Goal: Task Accomplishment & Management: Use online tool/utility

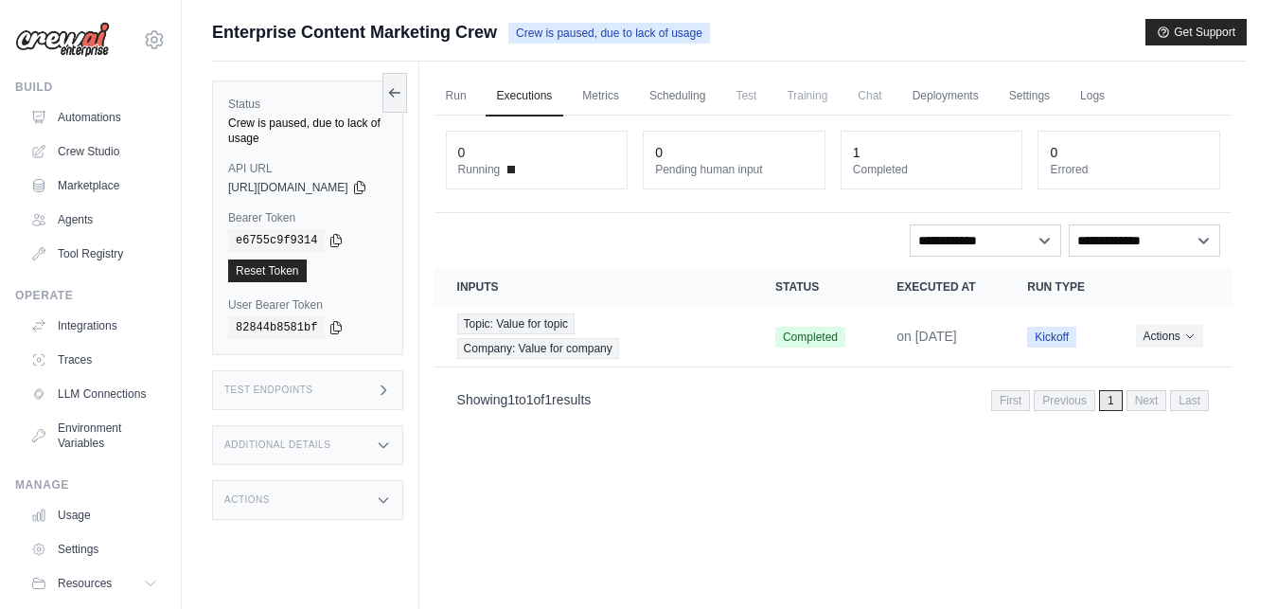
click at [768, 98] on span "Test" at bounding box center [746, 96] width 44 height 38
click at [630, 31] on span "Crew is paused, due to lack of usage" at bounding box center [609, 33] width 202 height 21
click at [400, 92] on icon at bounding box center [394, 92] width 10 height 0
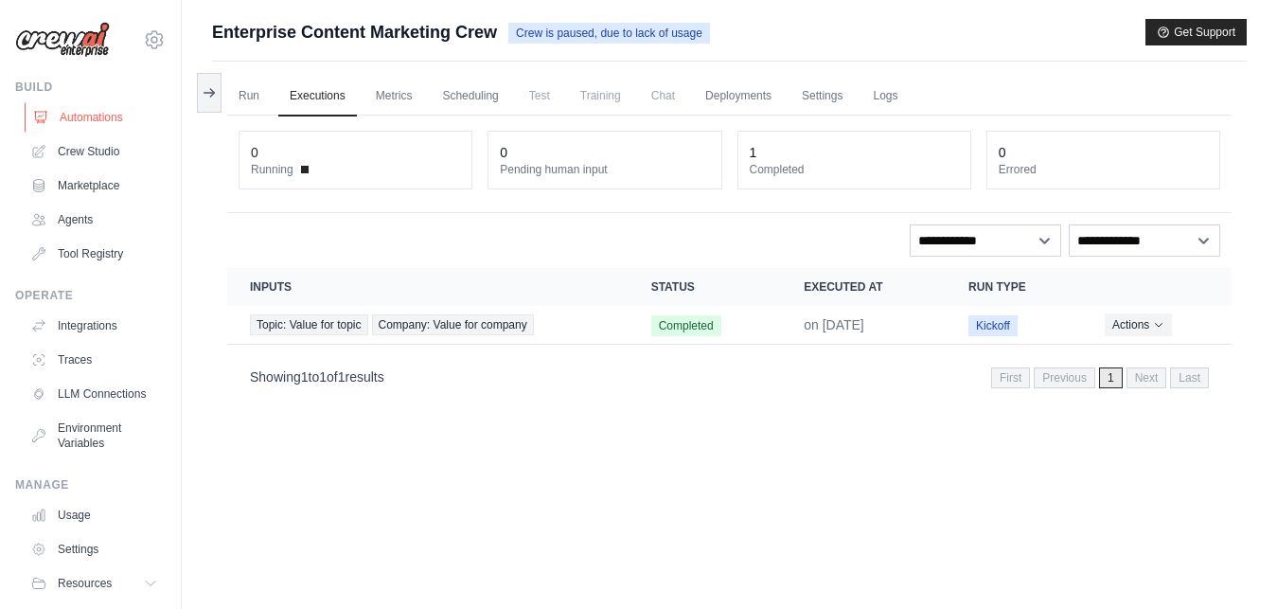
click at [88, 119] on link "Automations" at bounding box center [96, 117] width 143 height 30
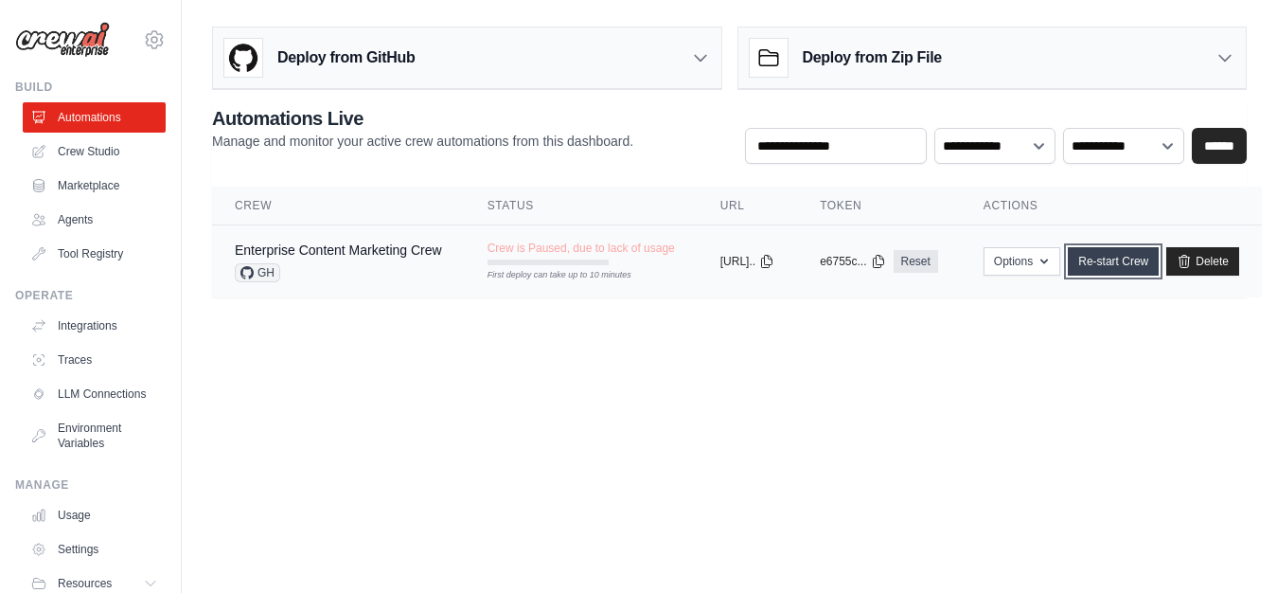
click at [1132, 261] on link "Re-start Crew" at bounding box center [1113, 261] width 91 height 28
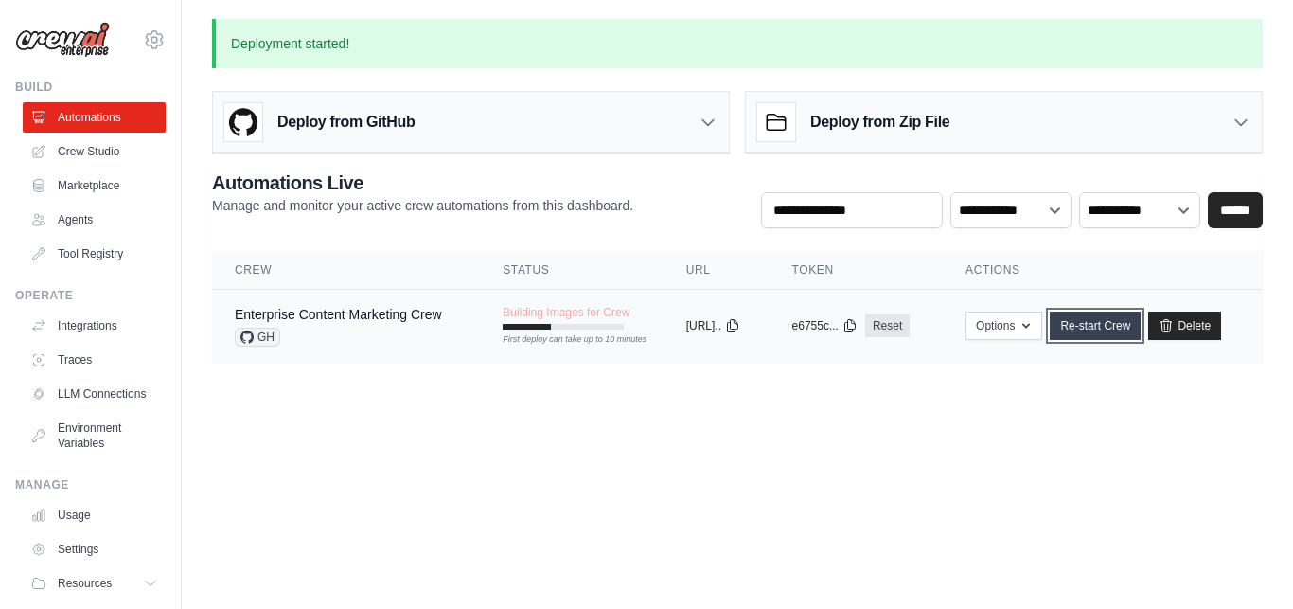
click at [1111, 326] on link "Re-start Crew" at bounding box center [1095, 326] width 91 height 28
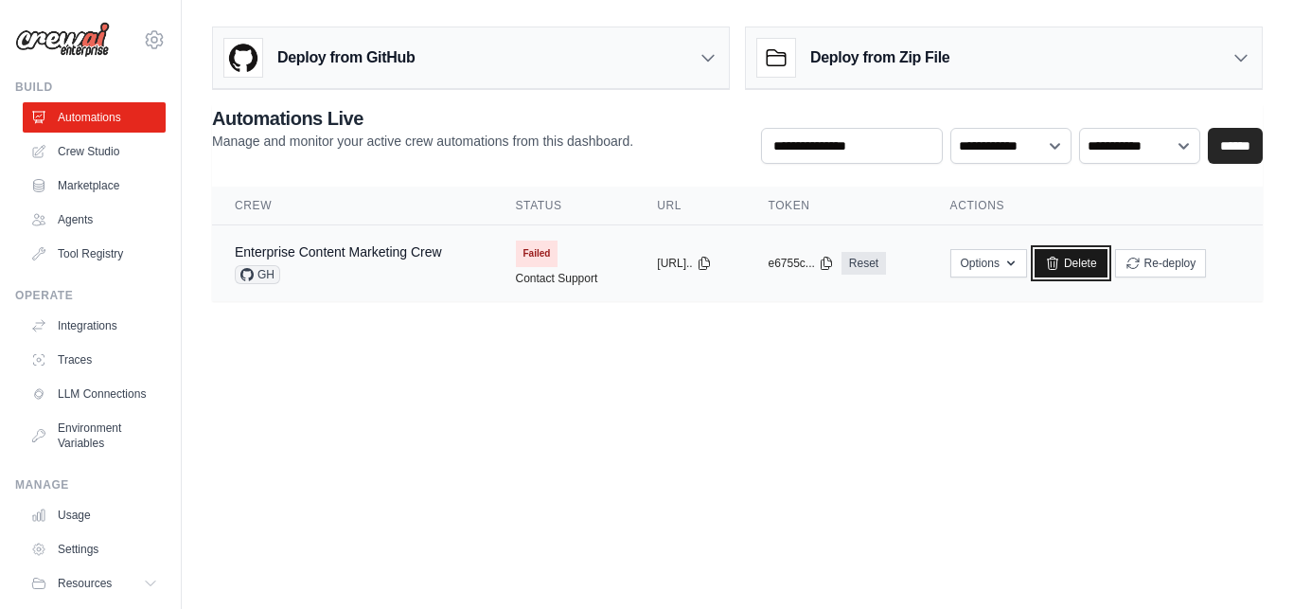
click at [1089, 259] on link "Delete" at bounding box center [1071, 263] width 73 height 28
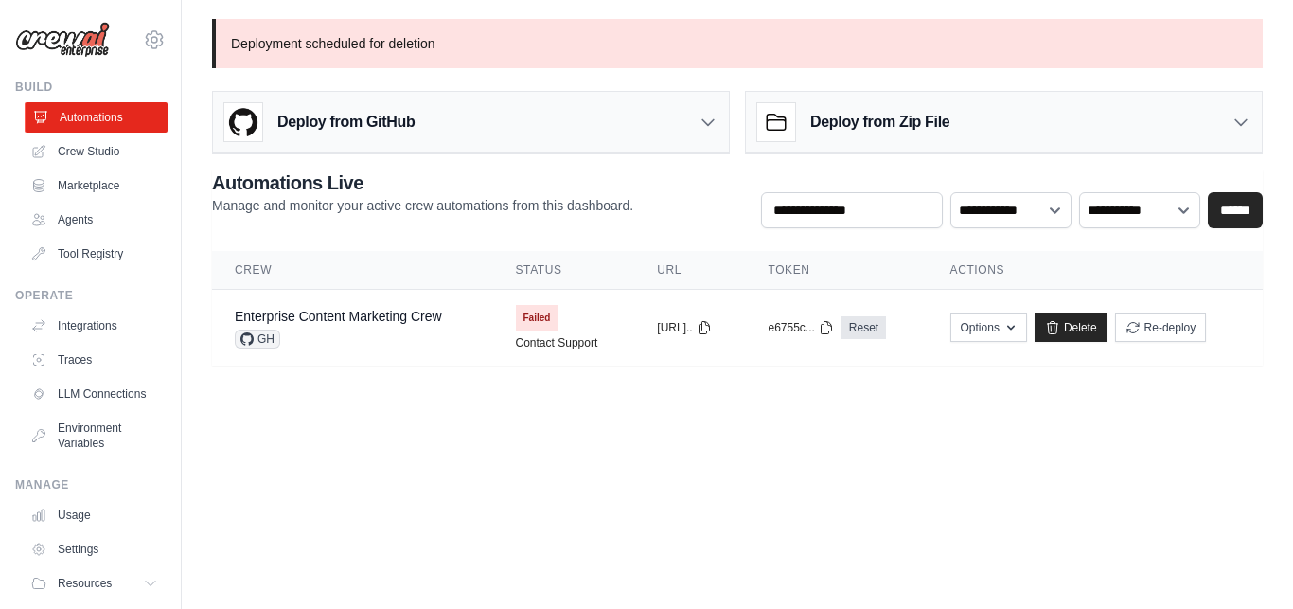
click at [81, 115] on link "Automations" at bounding box center [96, 117] width 143 height 30
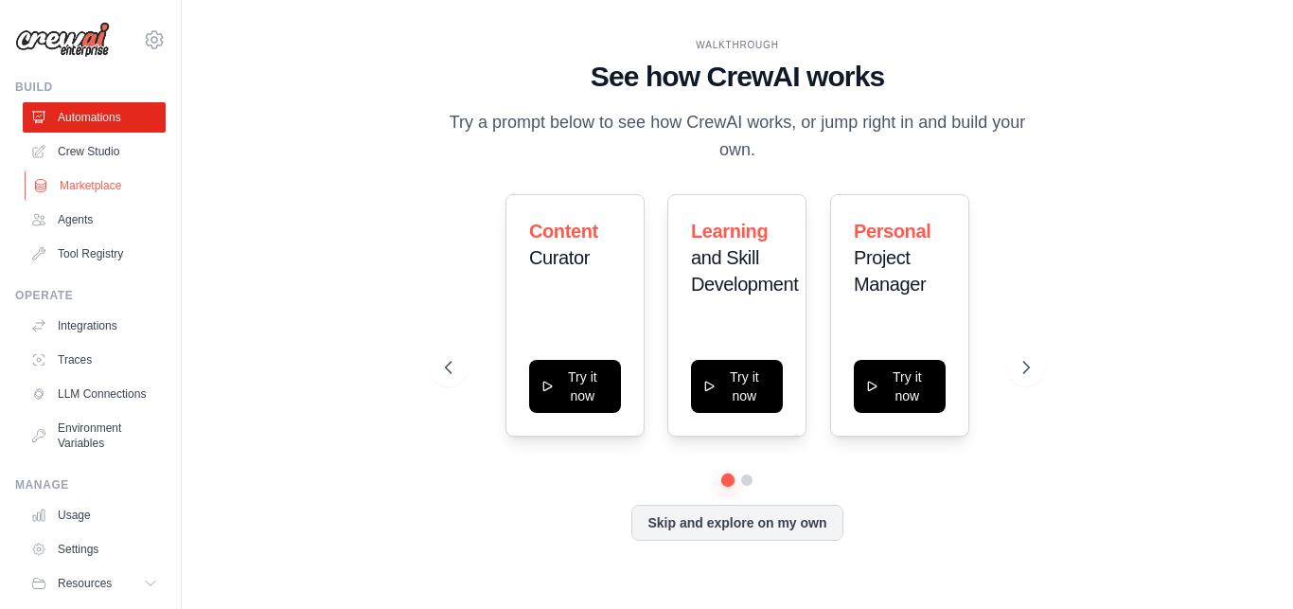
click at [112, 177] on link "Marketplace" at bounding box center [96, 185] width 143 height 30
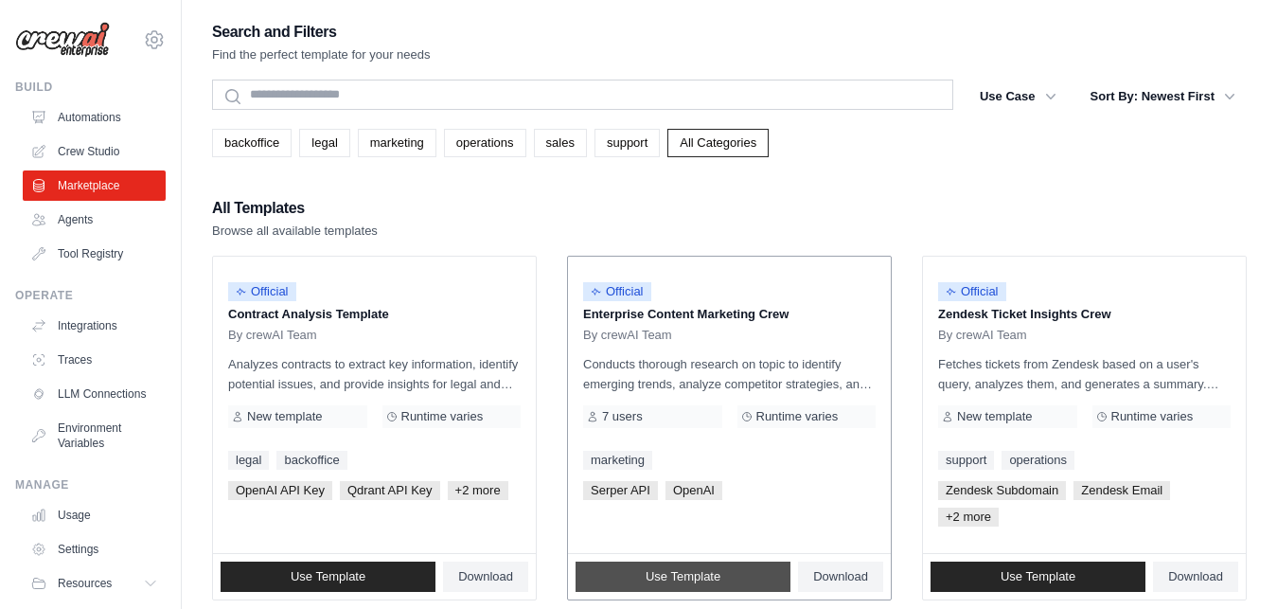
click at [713, 578] on span "Use Template" at bounding box center [683, 576] width 75 height 15
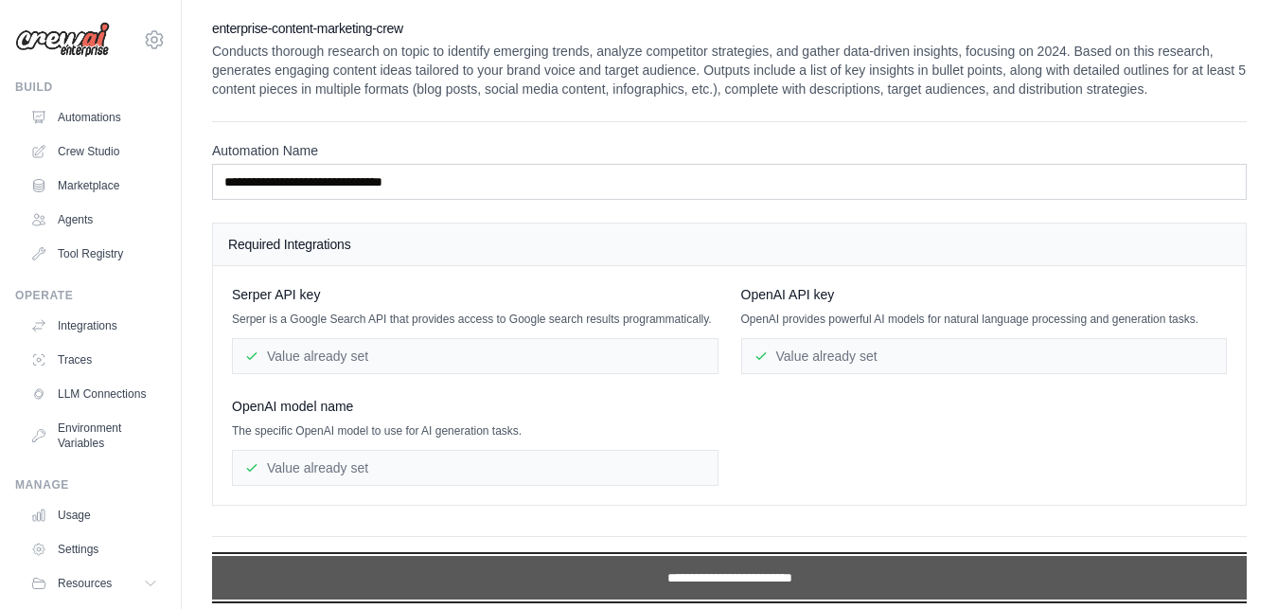
click at [727, 578] on input "**********" at bounding box center [729, 578] width 1035 height 44
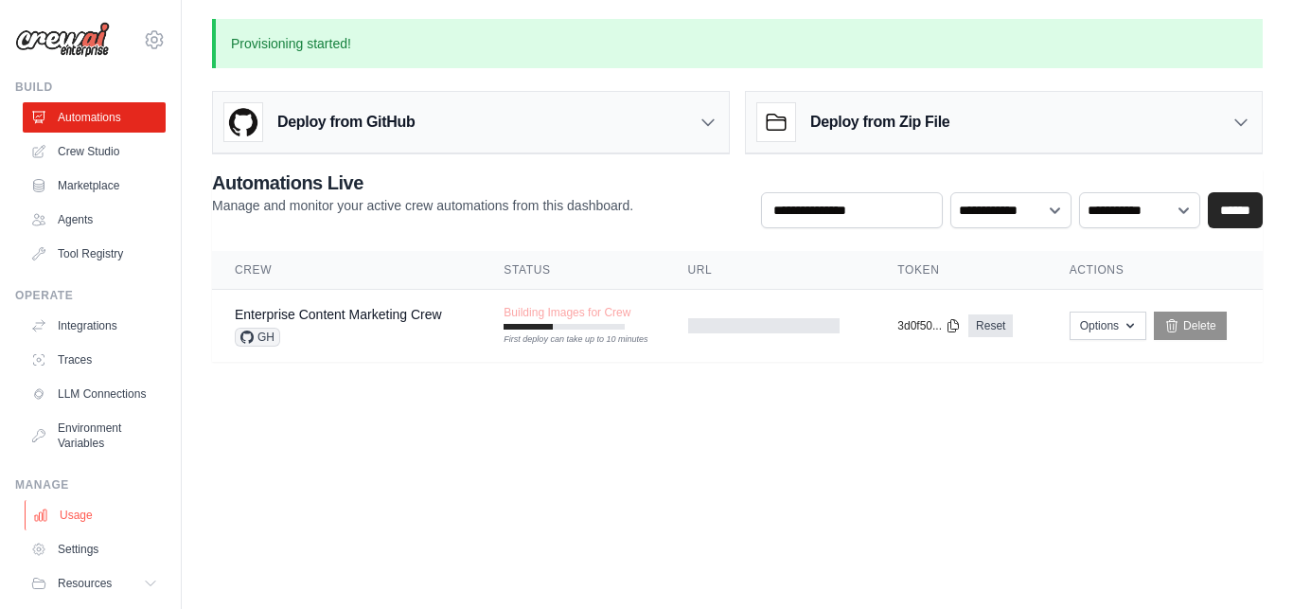
click at [81, 527] on link "Usage" at bounding box center [96, 515] width 143 height 30
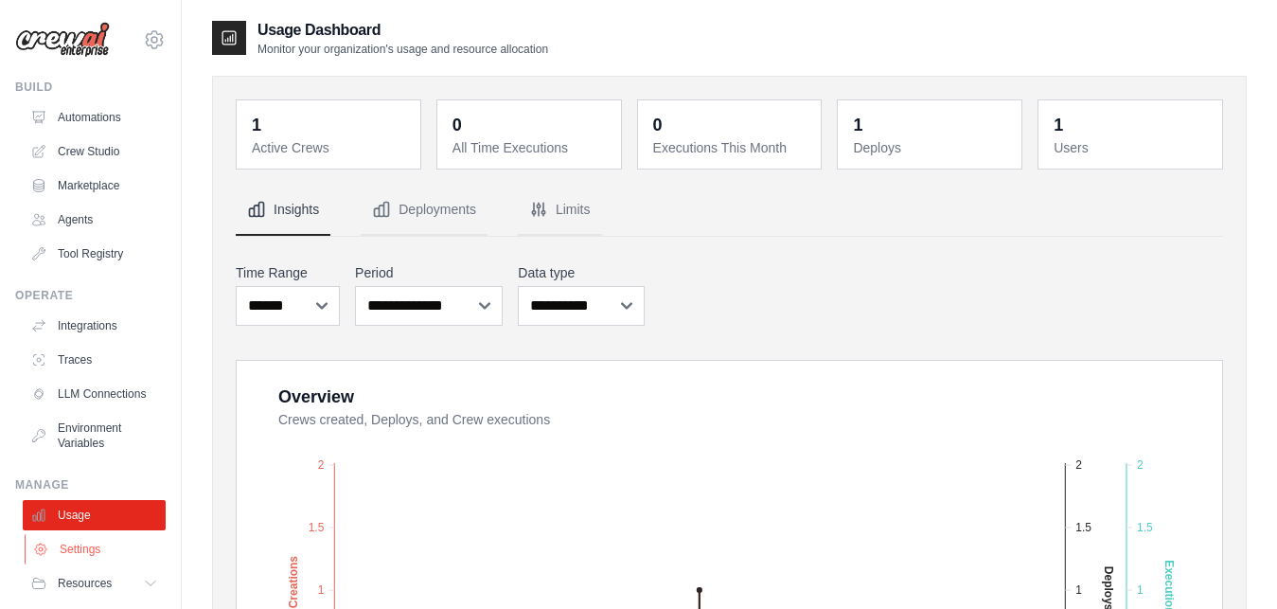
click at [86, 555] on link "Settings" at bounding box center [96, 549] width 143 height 30
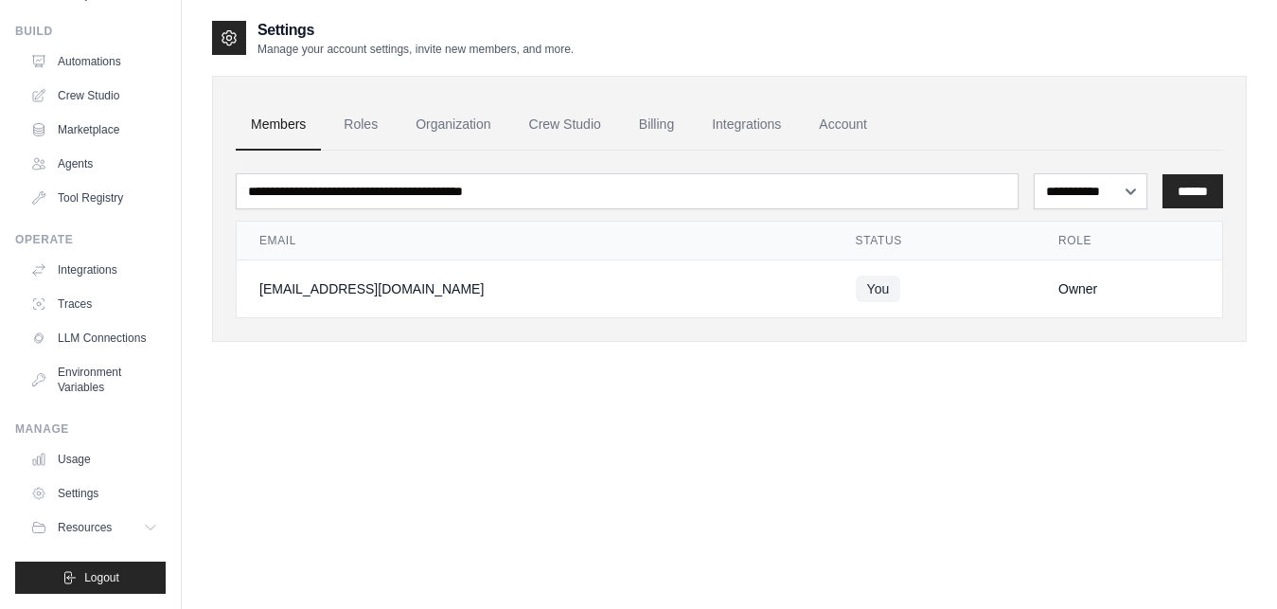
scroll to position [71, 0]
click at [81, 524] on span "Resources" at bounding box center [87, 527] width 54 height 15
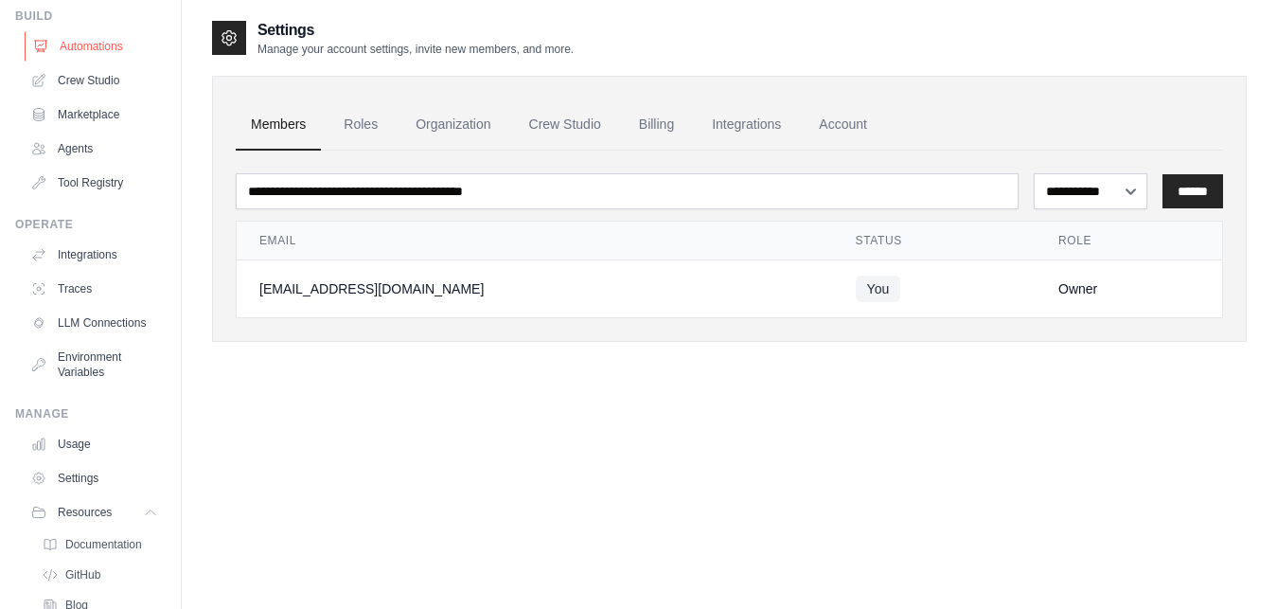
click at [83, 49] on link "Automations" at bounding box center [96, 46] width 143 height 30
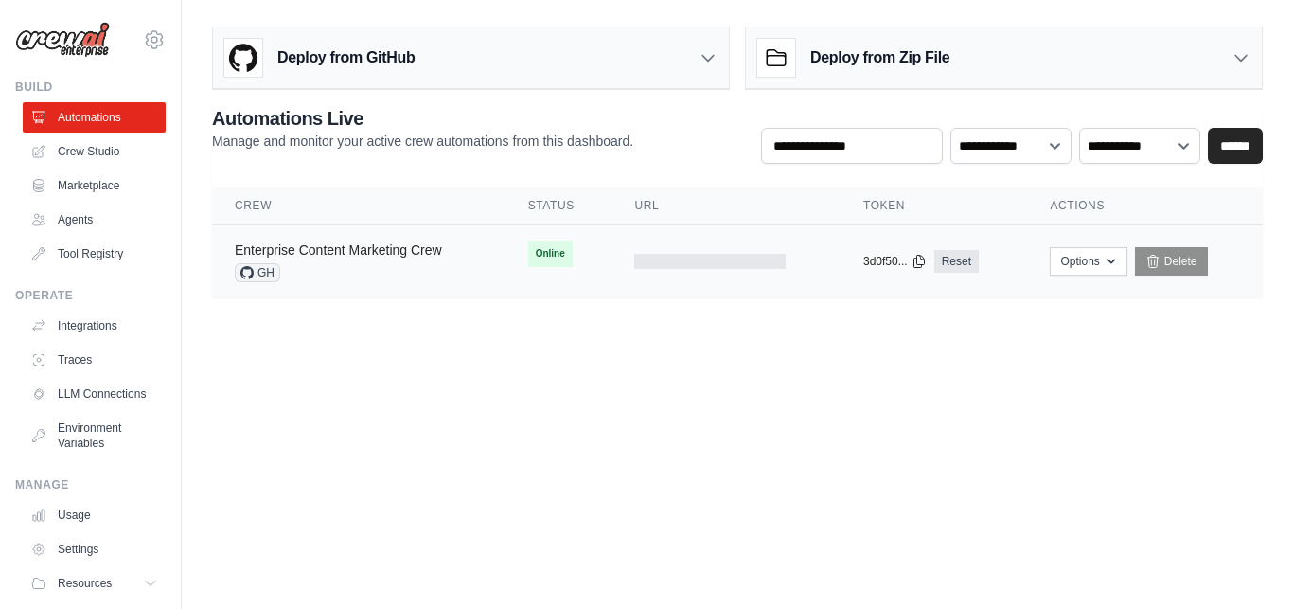
click at [401, 253] on link "Enterprise Content Marketing Crew" at bounding box center [338, 249] width 207 height 15
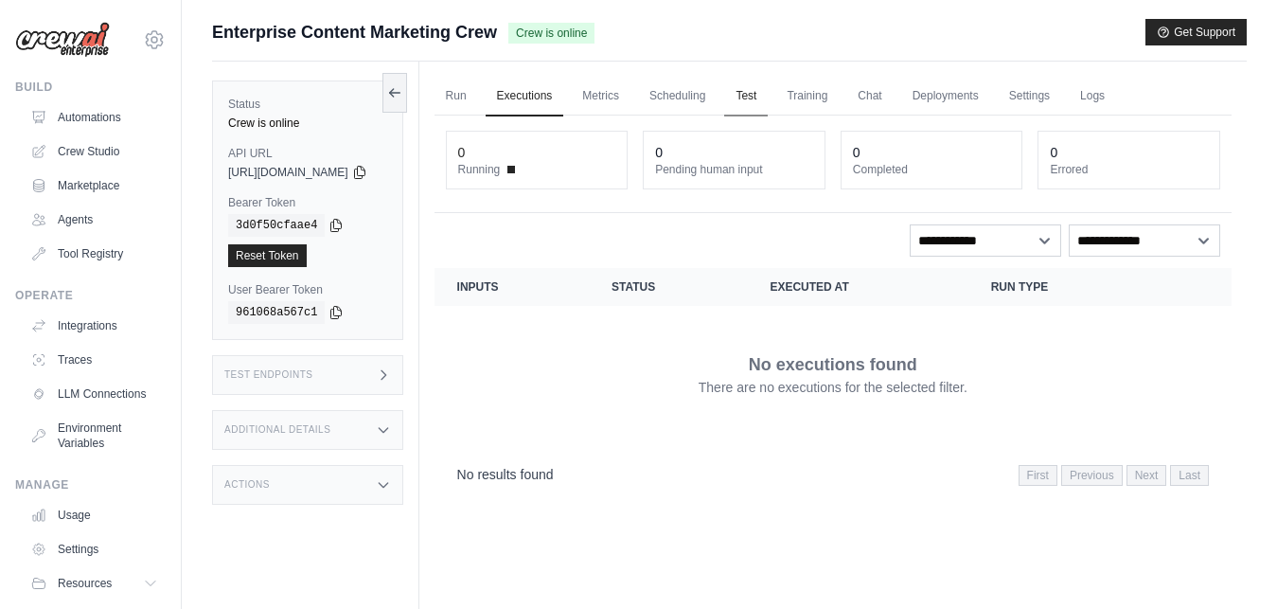
click at [768, 94] on link "Test" at bounding box center [746, 97] width 44 height 40
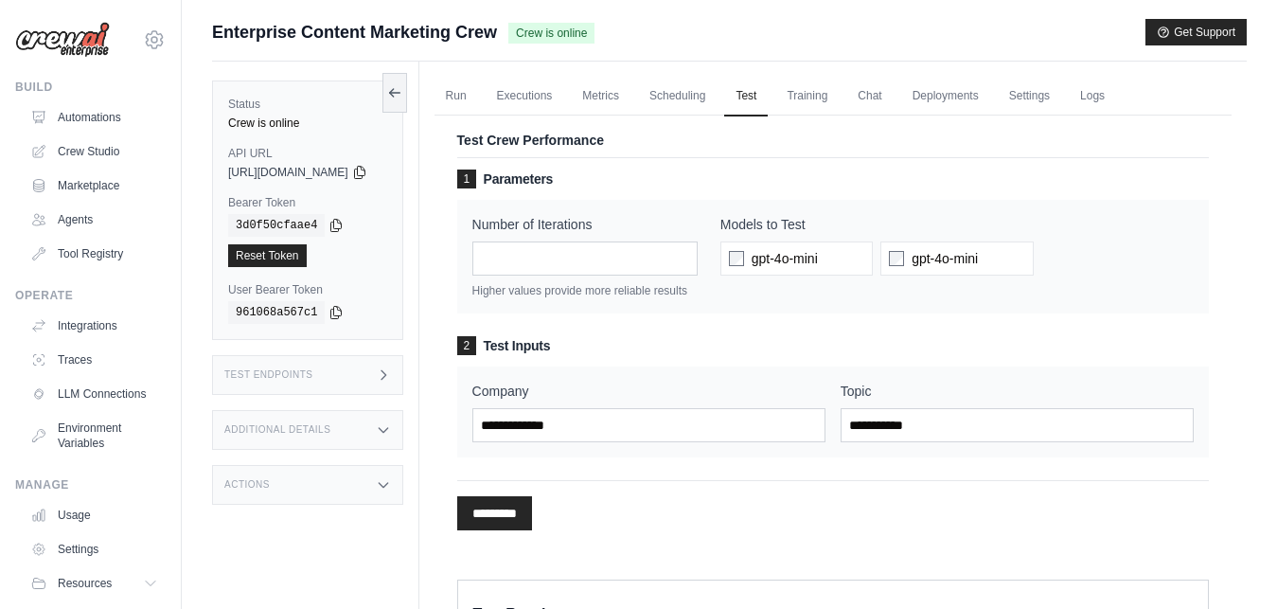
click at [1143, 259] on div "gpt-4o-mini gpt-4o-mini" at bounding box center [957, 258] width 473 height 34
click at [612, 425] on input "Company" at bounding box center [648, 425] width 353 height 34
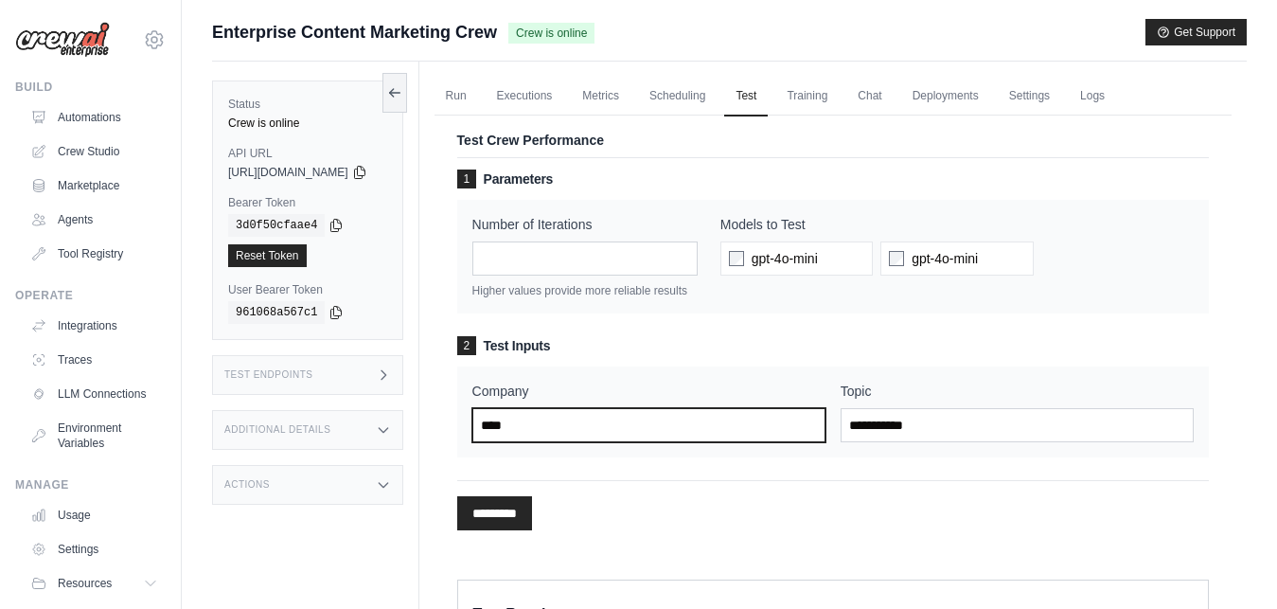
type input "****"
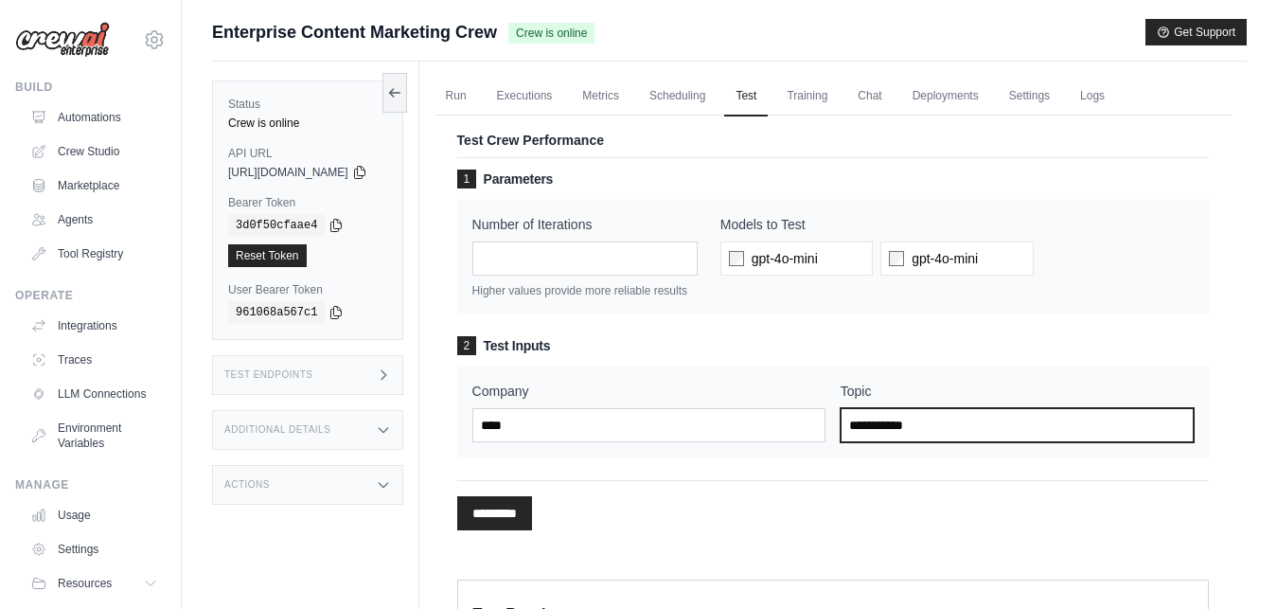
click at [876, 428] on input "Topic" at bounding box center [1017, 425] width 353 height 34
type input "**********"
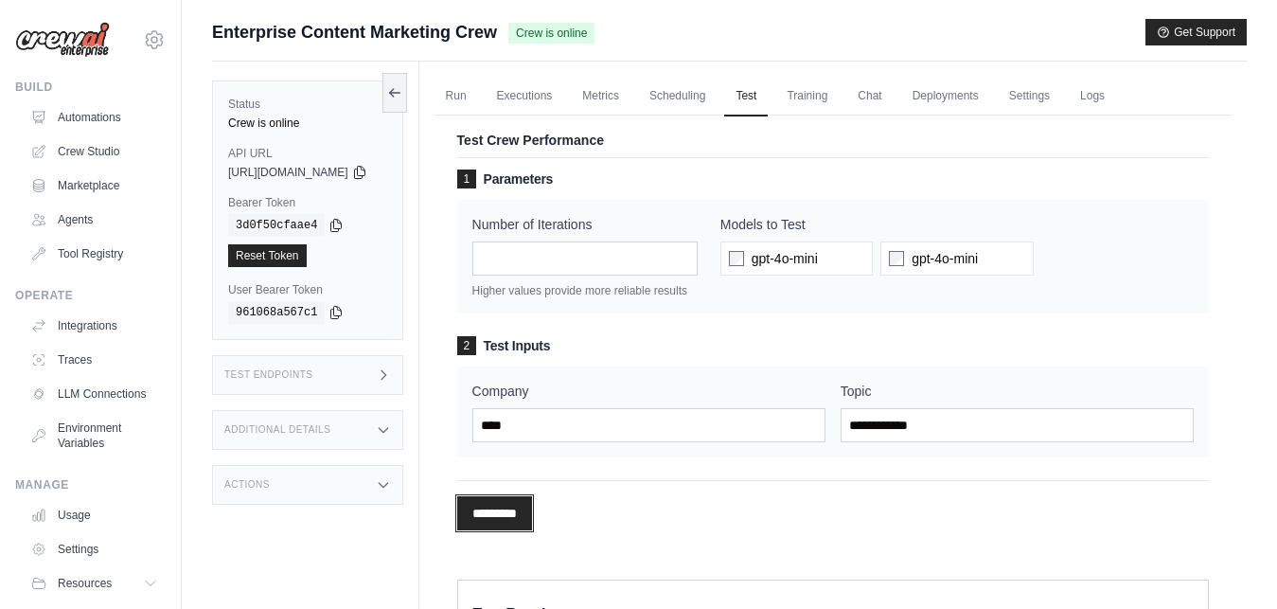
click at [532, 521] on input "*********" at bounding box center [494, 513] width 75 height 34
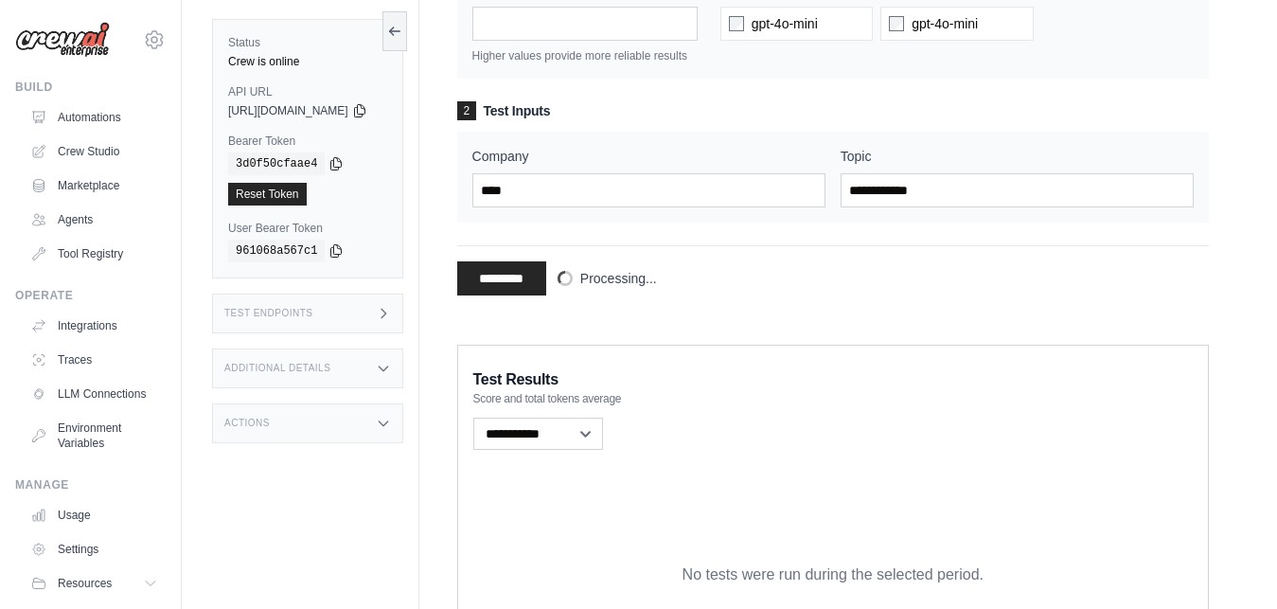
scroll to position [241, 0]
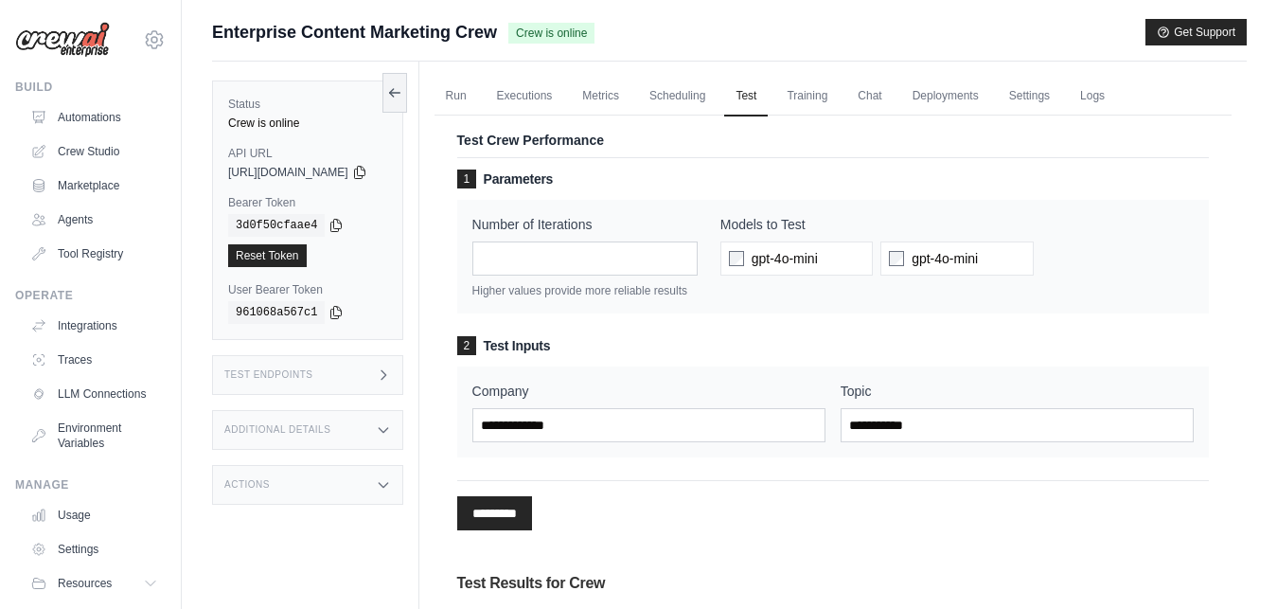
scroll to position [241, 0]
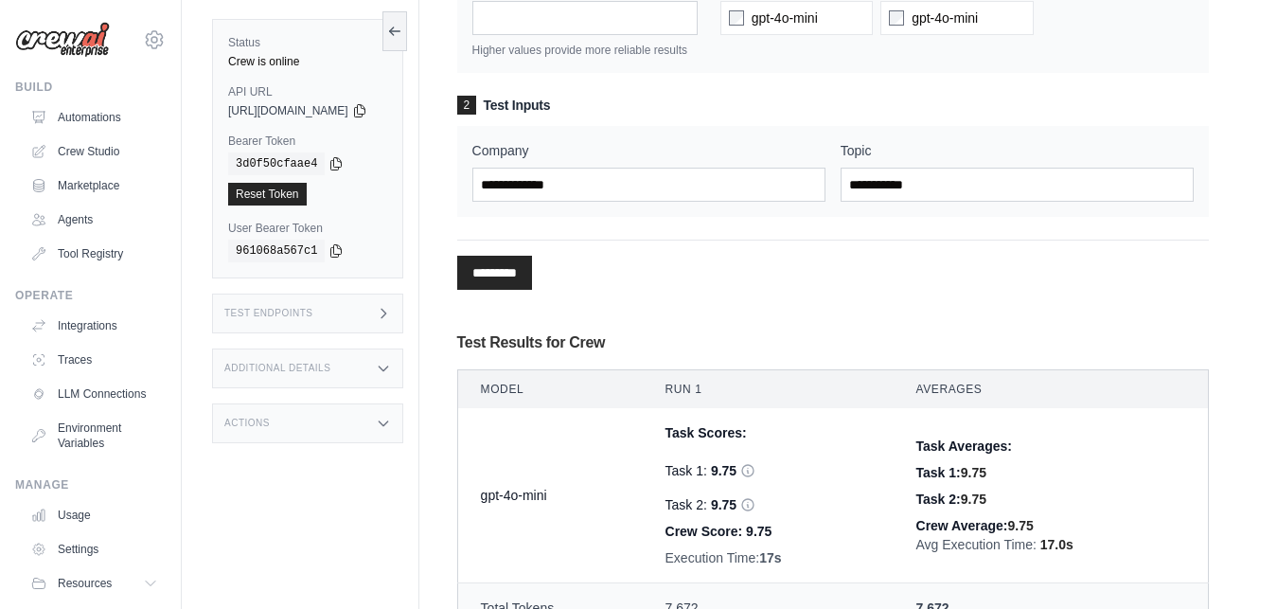
click at [1192, 327] on div "1 Parameters Number of Iterations * Higher values provide more reliable results…" at bounding box center [833, 281] width 752 height 728
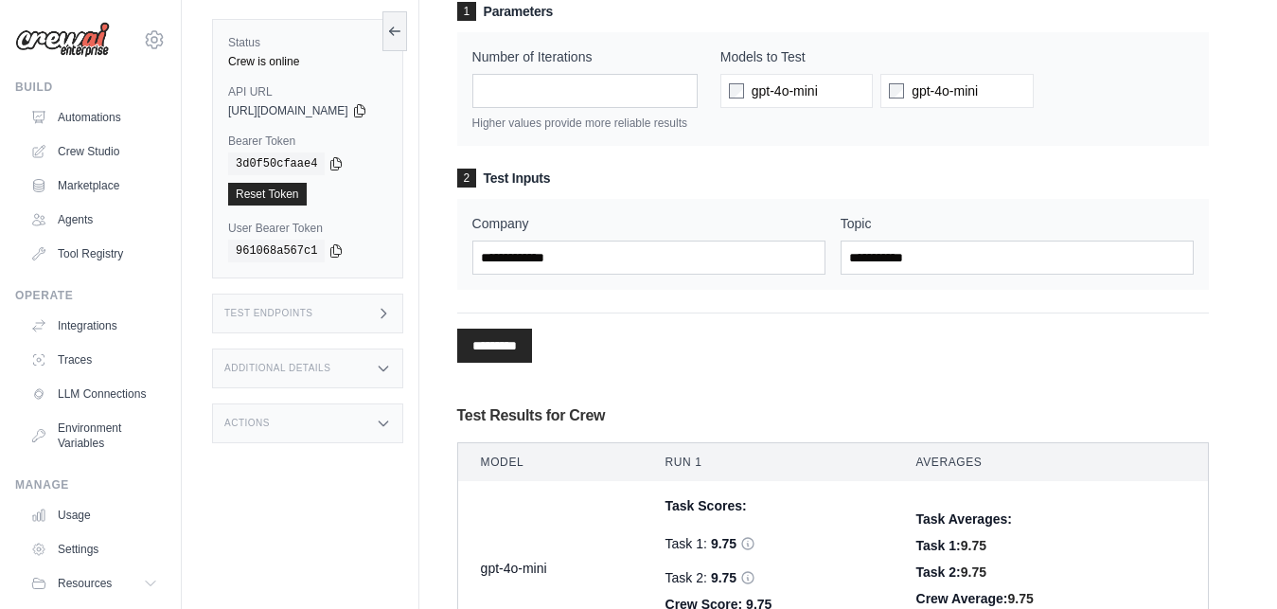
scroll to position [144, 0]
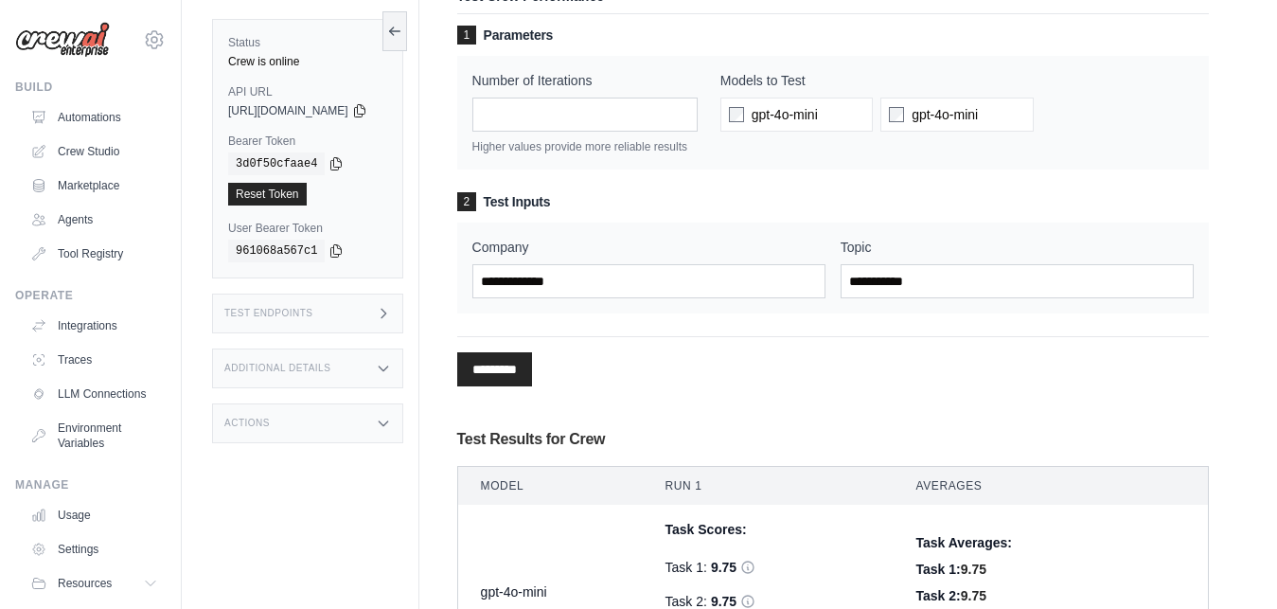
click at [698, 107] on input "*" at bounding box center [584, 115] width 225 height 34
type input "*"
click at [698, 107] on input "*" at bounding box center [584, 115] width 225 height 34
click at [919, 114] on label "gpt-4o-mini" at bounding box center [957, 115] width 152 height 34
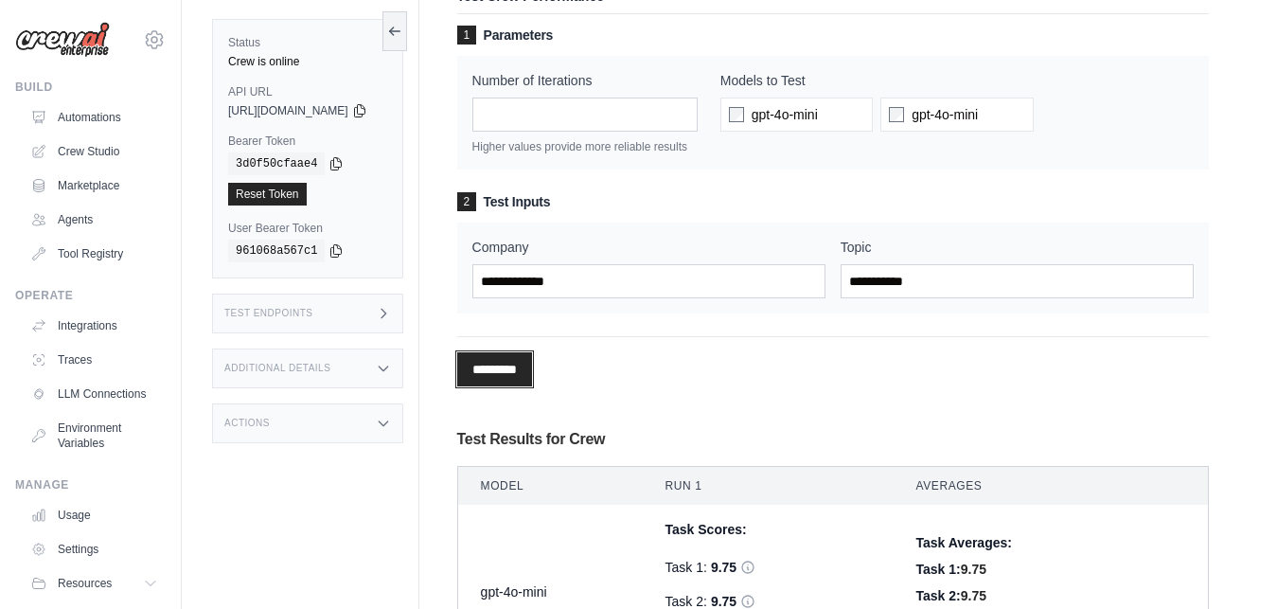
click at [532, 381] on input "*********" at bounding box center [494, 369] width 75 height 34
click at [1241, 383] on div "Run Executions Metrics Scheduling Test Training Chat Deployments Settings Logs …" at bounding box center [833, 597] width 828 height 1359
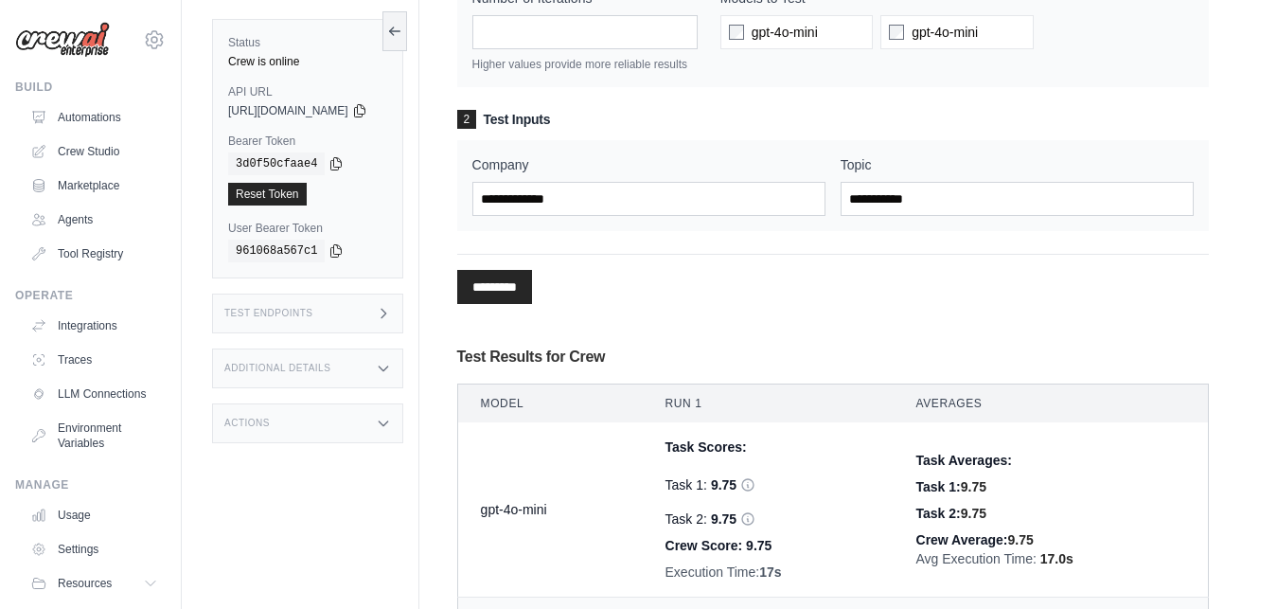
scroll to position [223, 0]
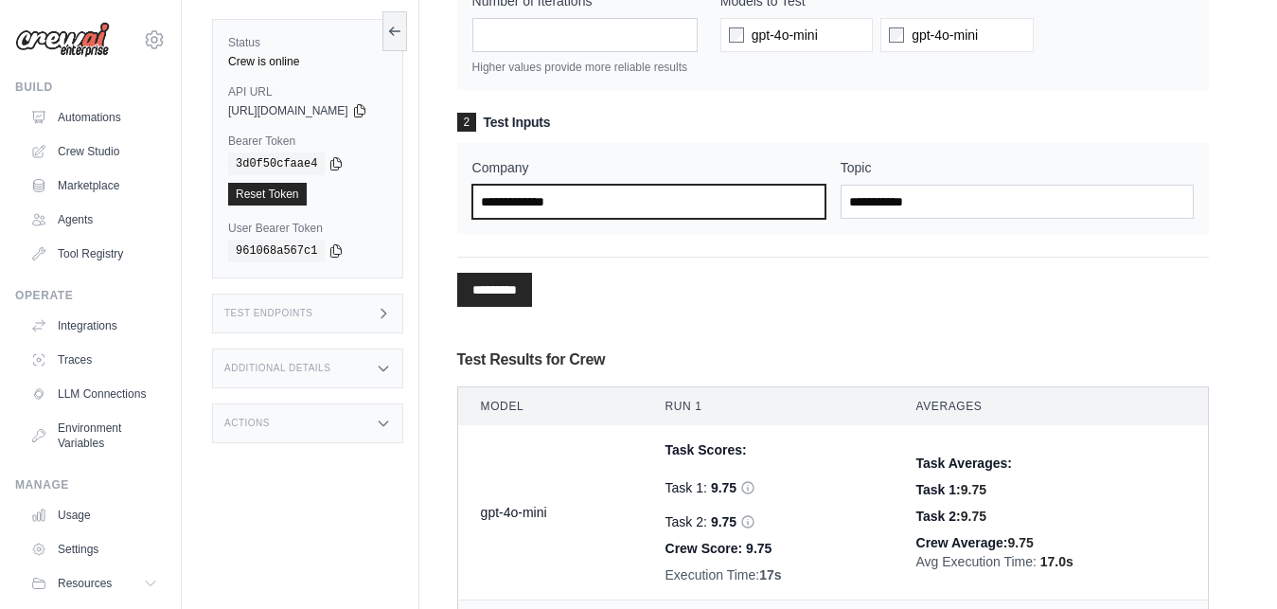
click at [584, 208] on input "Company" at bounding box center [648, 202] width 353 height 34
type input "****"
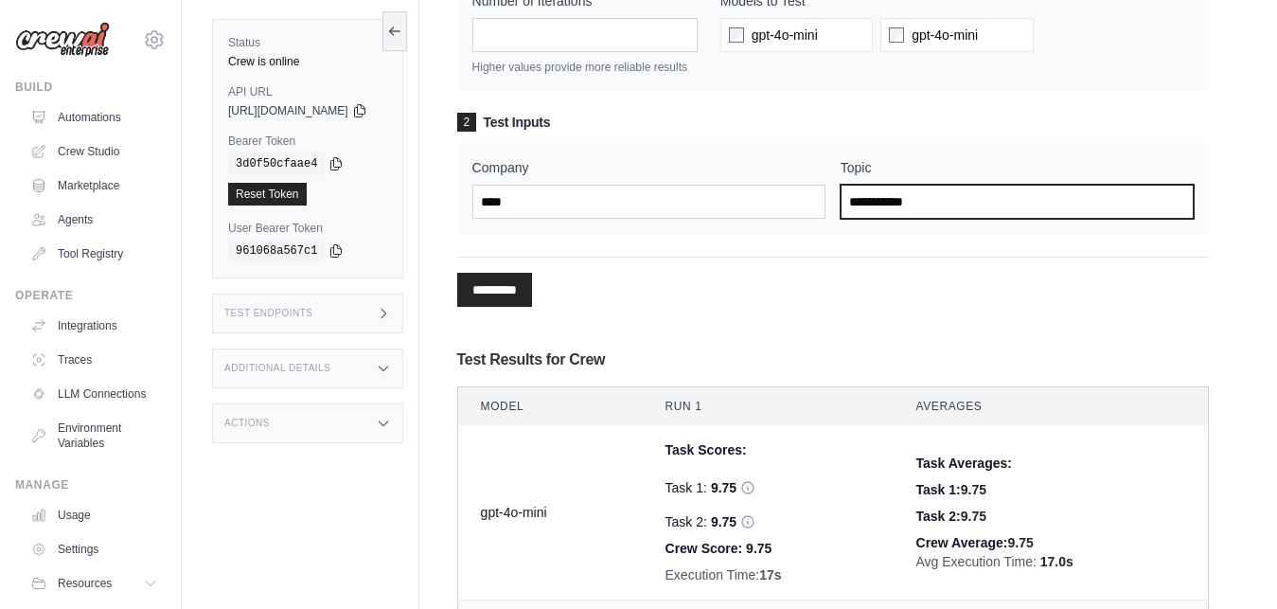
click at [918, 201] on input "Topic" at bounding box center [1017, 202] width 353 height 34
type input "**********"
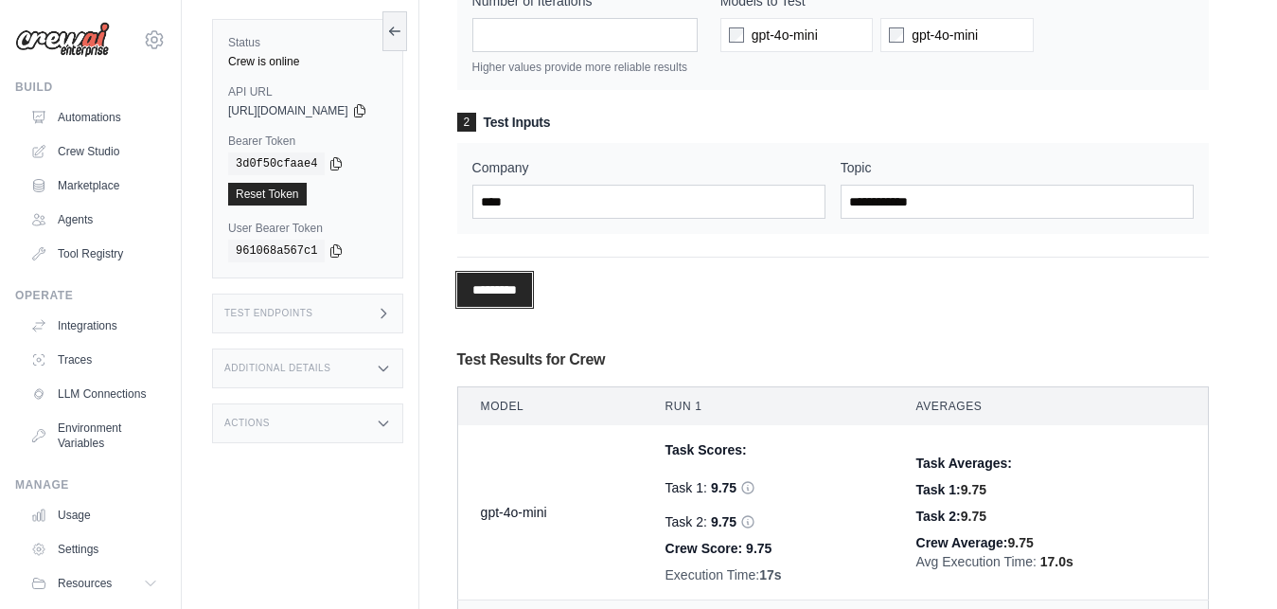
click at [532, 296] on input "*********" at bounding box center [494, 290] width 75 height 34
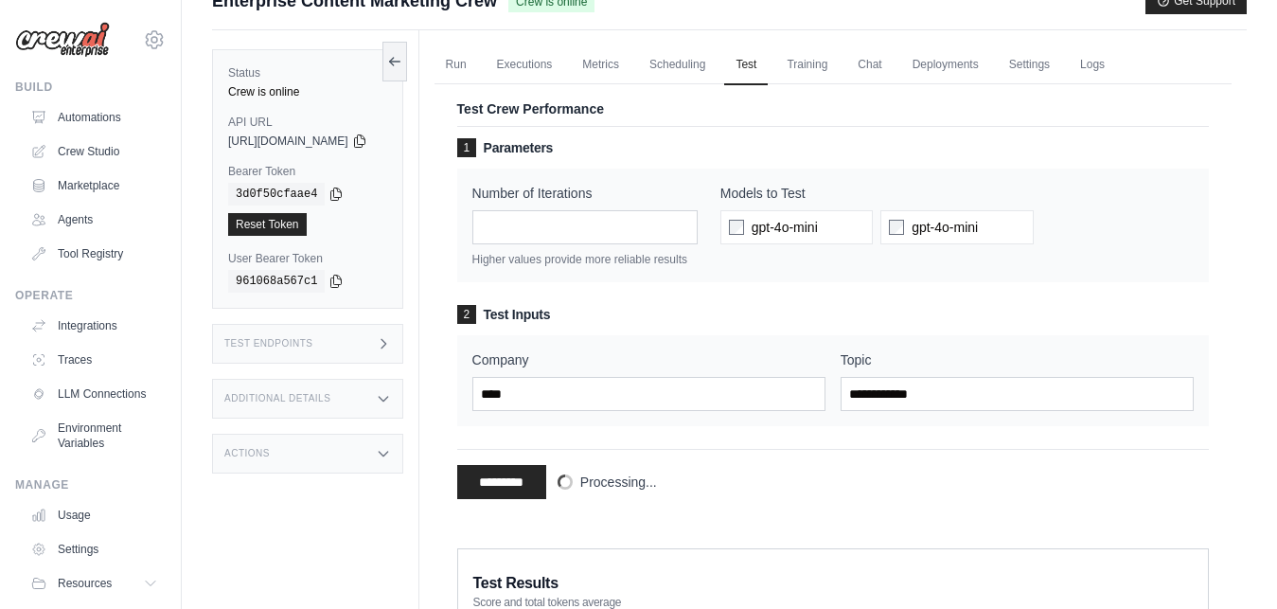
scroll to position [26, 0]
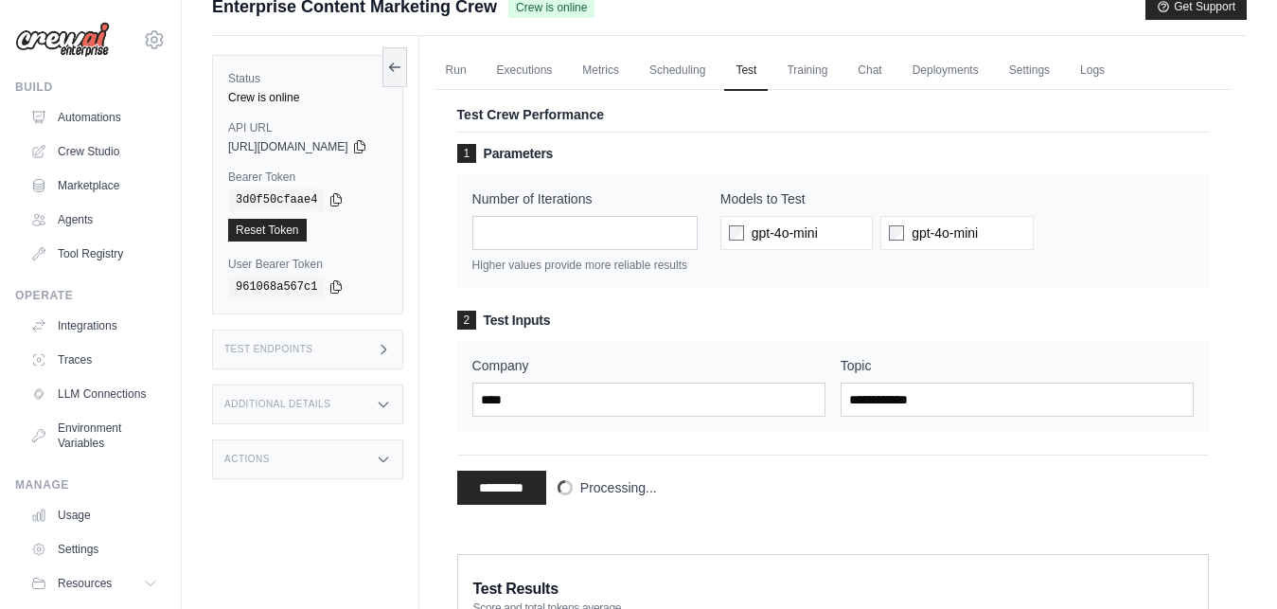
click at [1211, 211] on div "Test Crew Performance 1 Parameters Number of Iterations * Higher values provide…" at bounding box center [833, 311] width 797 height 464
click at [1147, 327] on h3 "2 Test Inputs" at bounding box center [833, 320] width 752 height 19
click at [478, 69] on link "Run" at bounding box center [457, 71] width 44 height 40
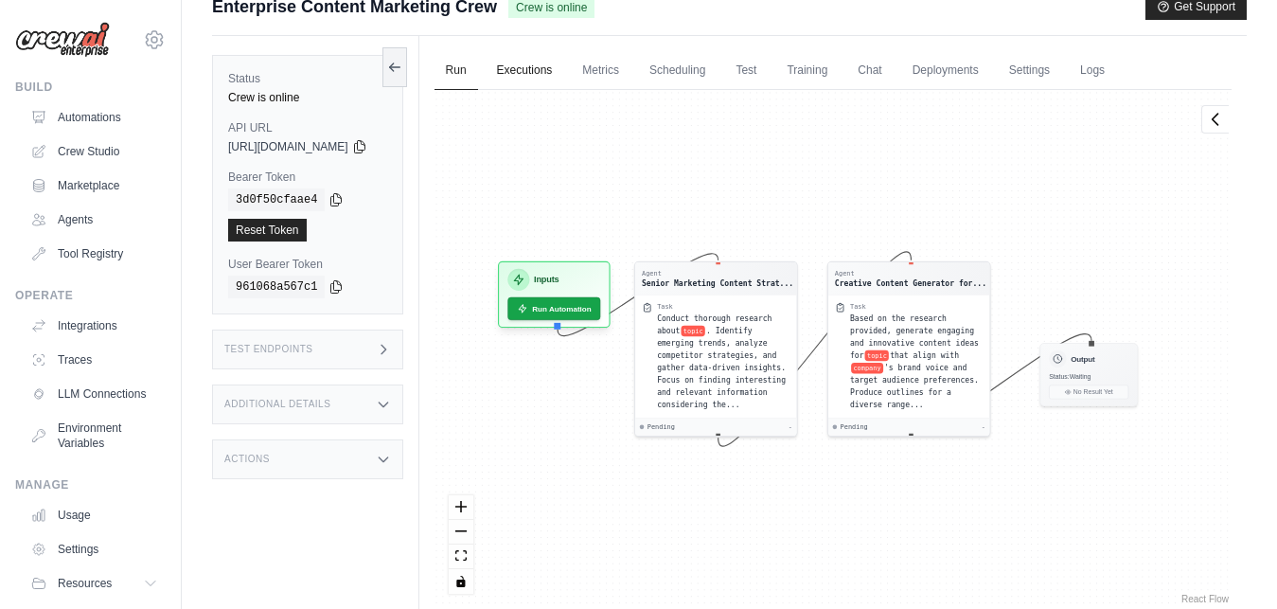
click at [544, 75] on link "Executions" at bounding box center [525, 71] width 79 height 40
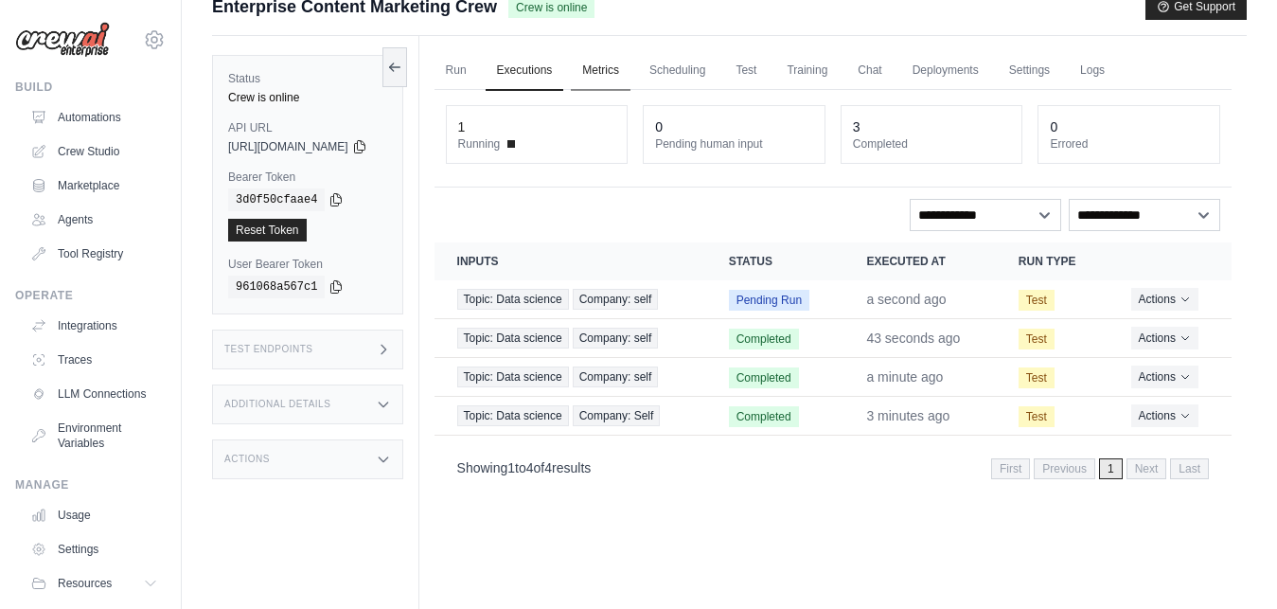
click at [621, 80] on link "Metrics" at bounding box center [601, 71] width 60 height 40
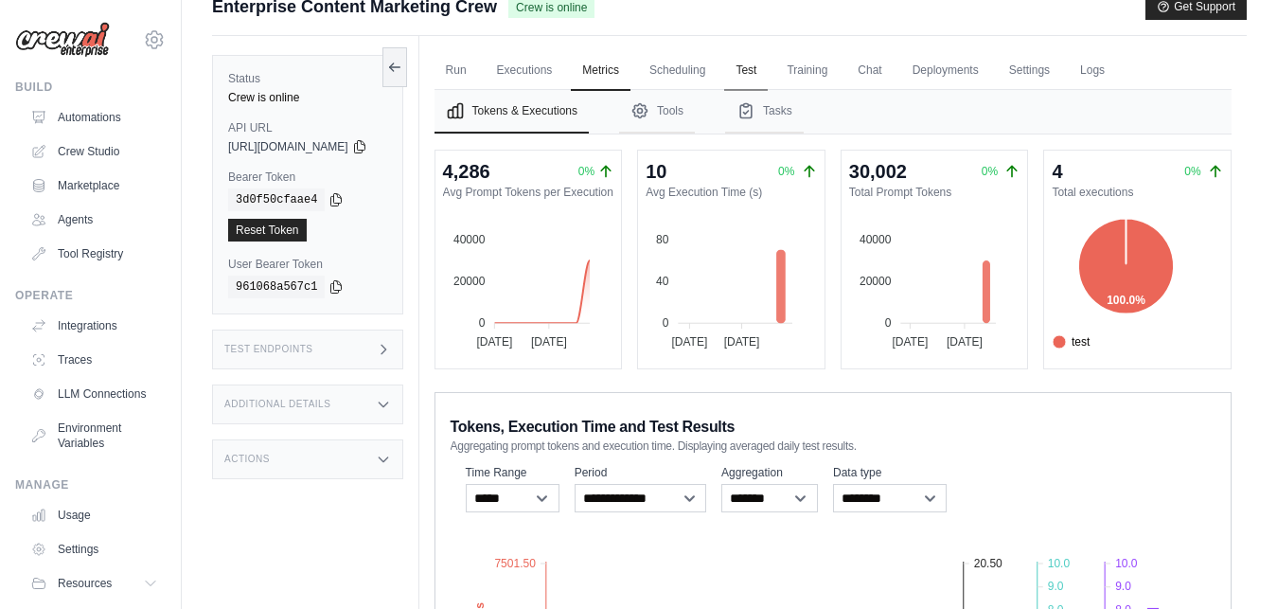
click at [768, 79] on link "Test" at bounding box center [746, 71] width 44 height 40
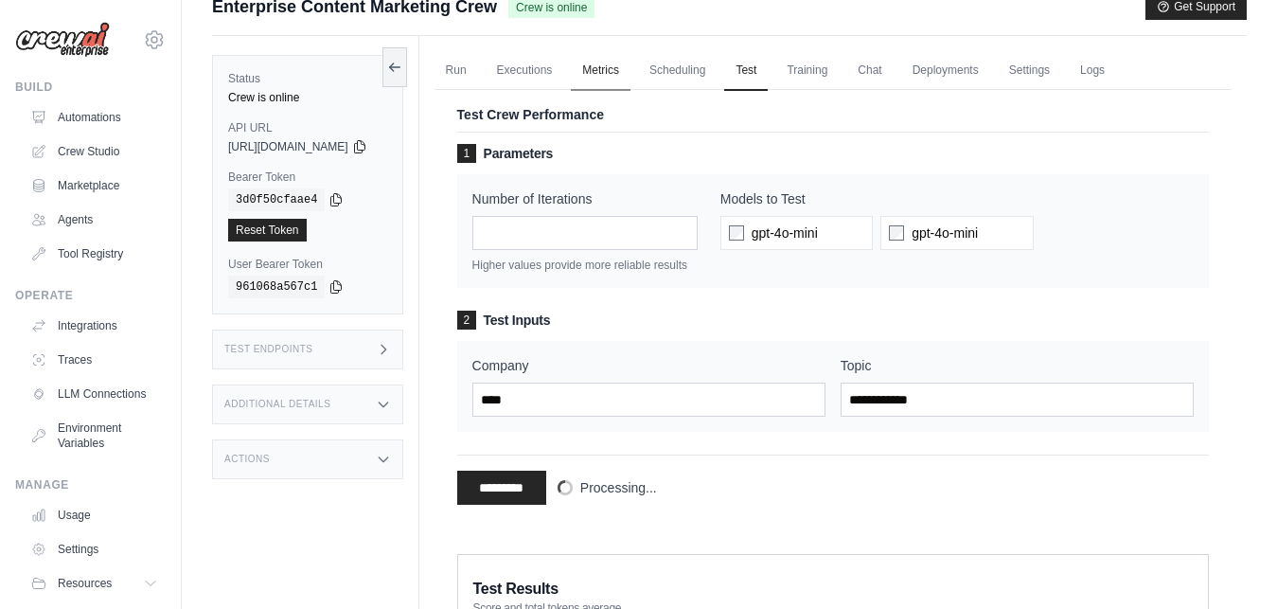
click at [620, 65] on link "Metrics" at bounding box center [601, 71] width 60 height 40
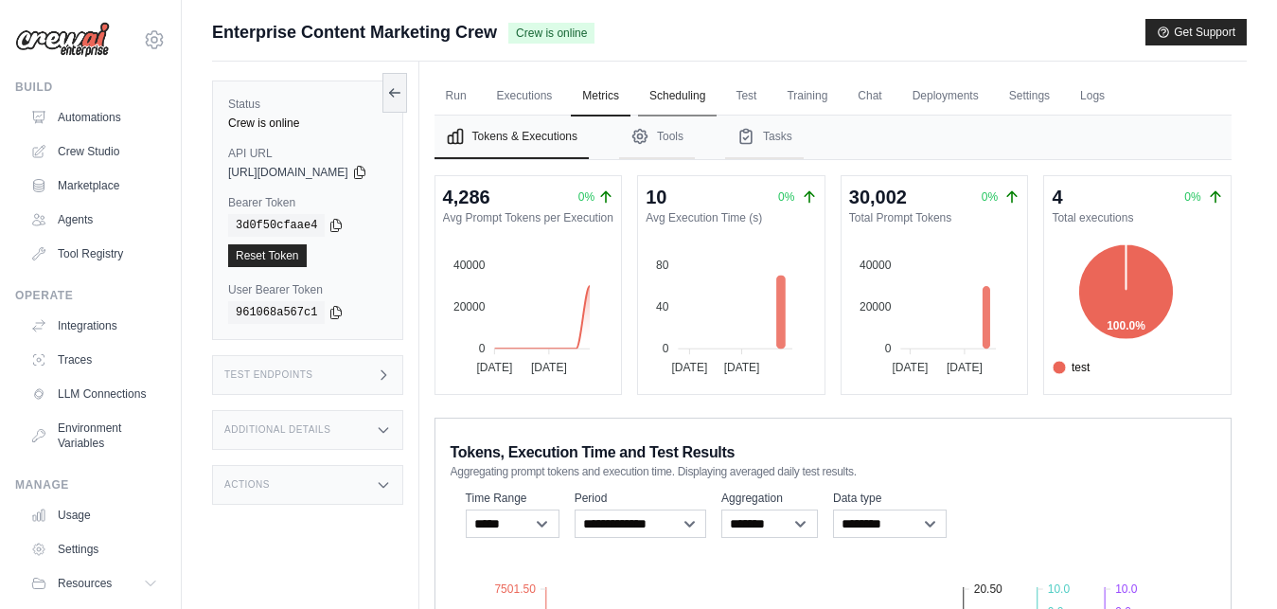
click at [696, 100] on link "Scheduling" at bounding box center [677, 97] width 79 height 40
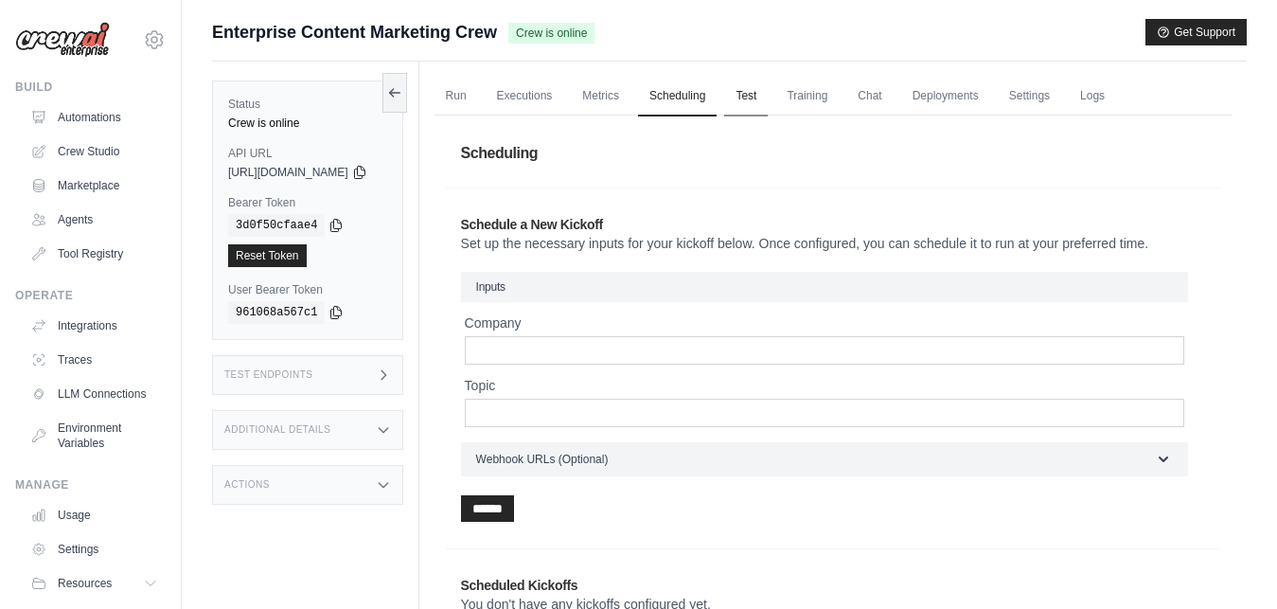
click at [768, 96] on link "Test" at bounding box center [746, 97] width 44 height 40
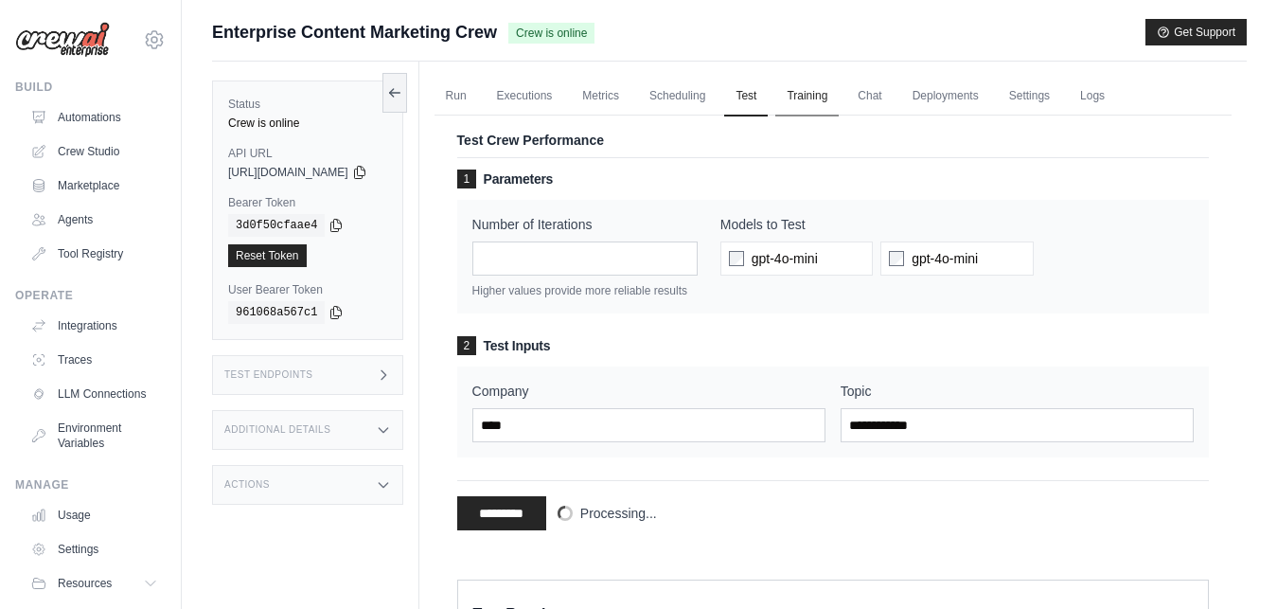
click at [839, 97] on link "Training" at bounding box center [807, 97] width 63 height 40
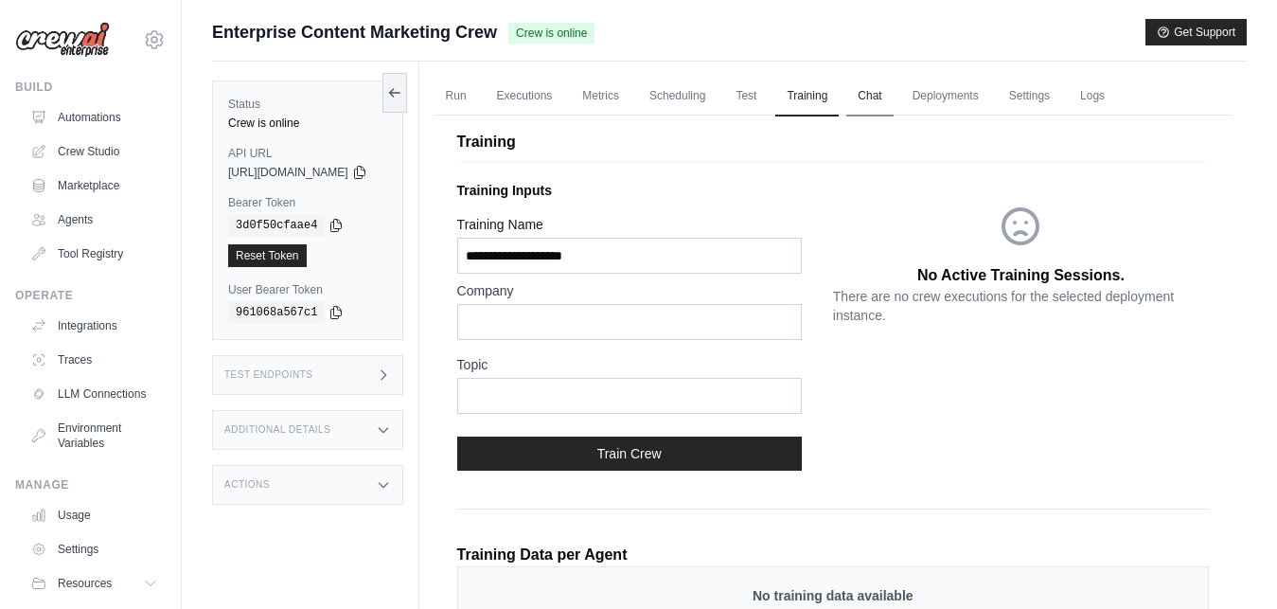
click at [892, 100] on link "Chat" at bounding box center [870, 97] width 46 height 40
click at [975, 93] on link "Deployments" at bounding box center [945, 97] width 89 height 40
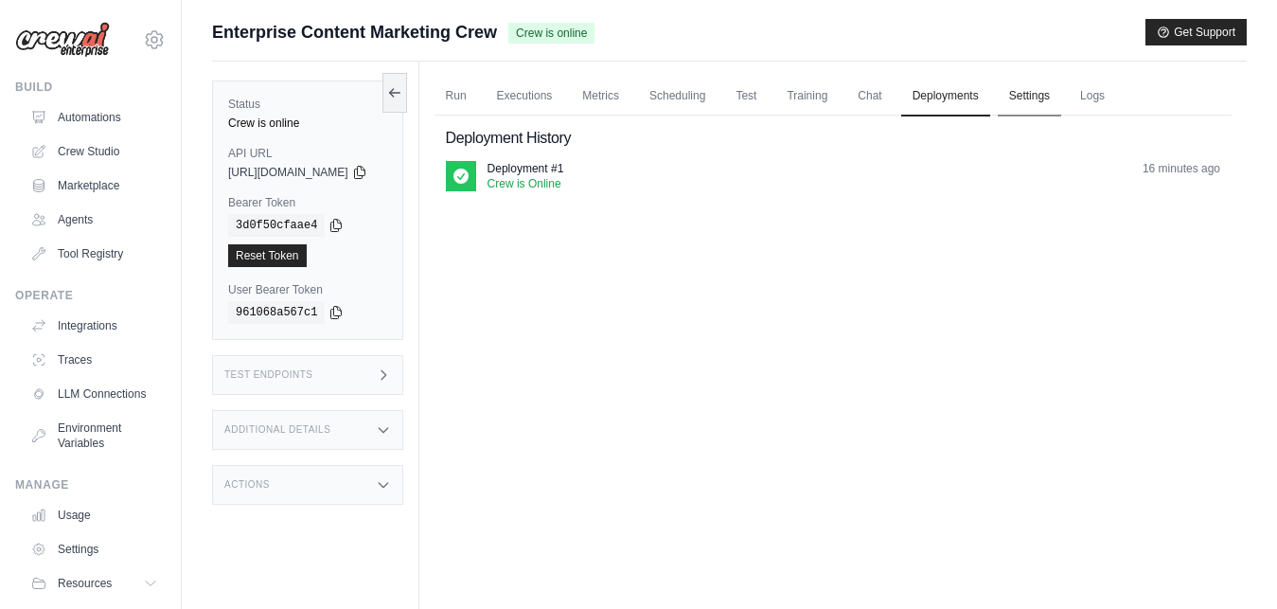
click at [1055, 93] on link "Settings" at bounding box center [1029, 97] width 63 height 40
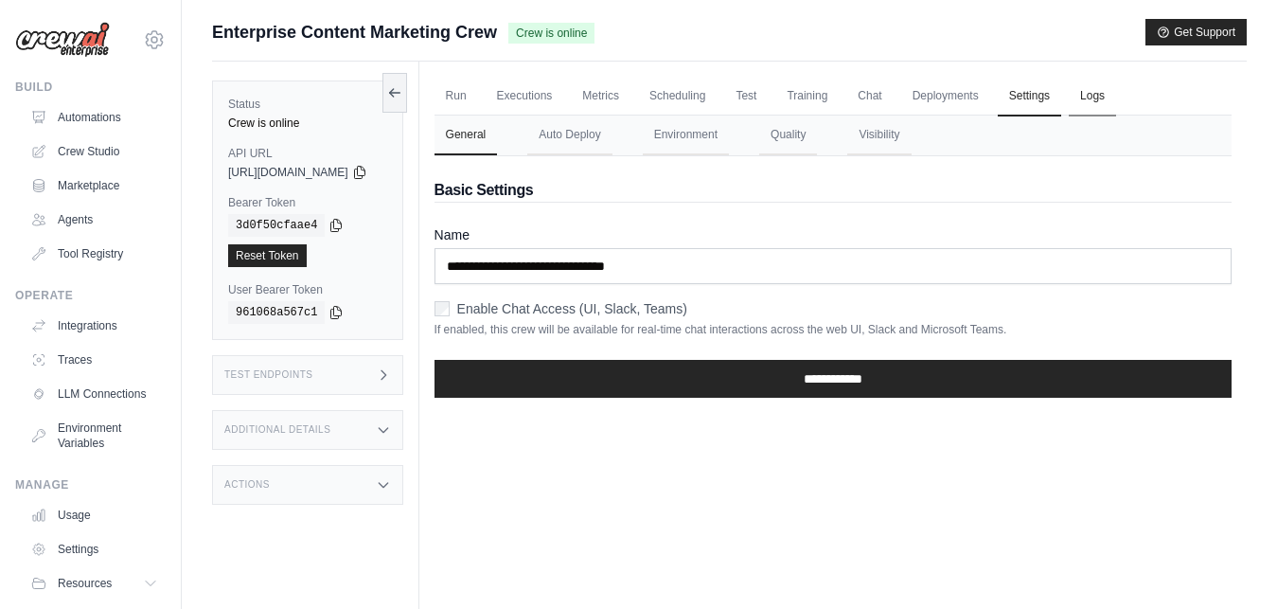
click at [1109, 98] on link "Logs" at bounding box center [1092, 97] width 47 height 40
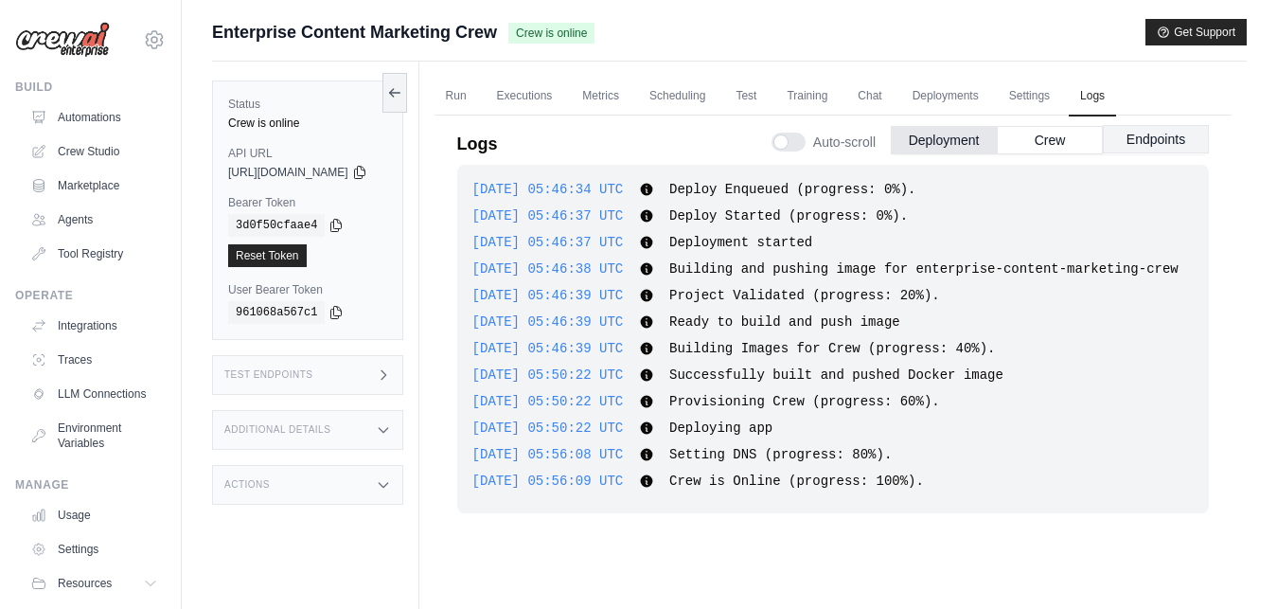
click at [1135, 138] on button "Endpoints" at bounding box center [1156, 139] width 106 height 28
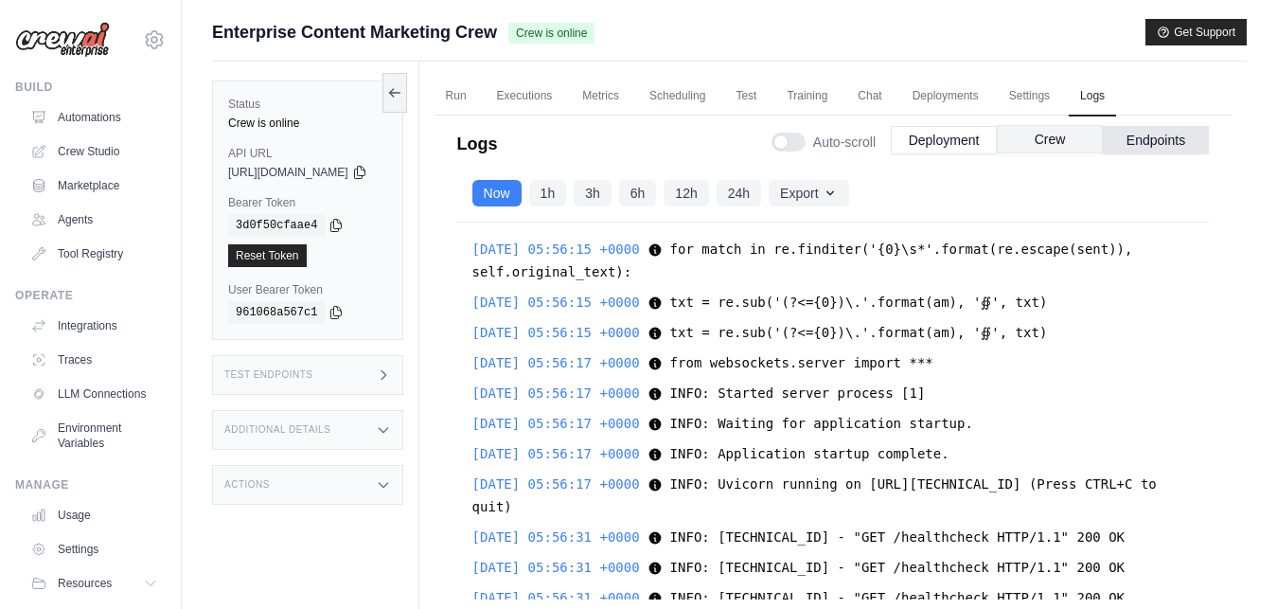
scroll to position [2336, 0]
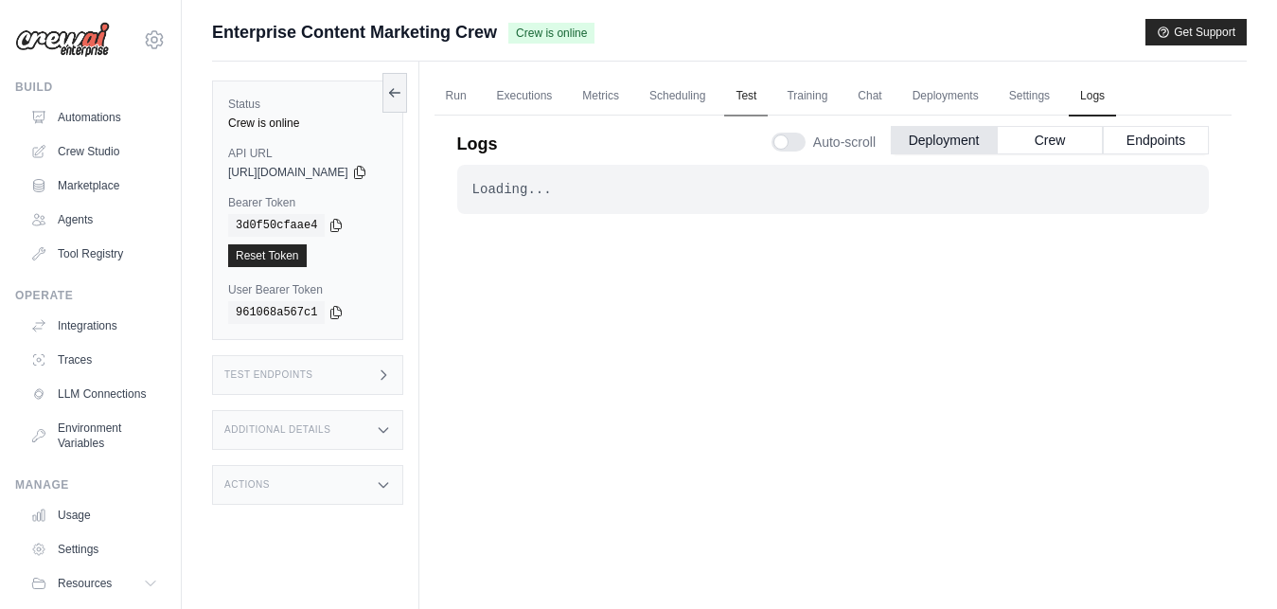
click at [766, 97] on link "Test" at bounding box center [746, 97] width 44 height 40
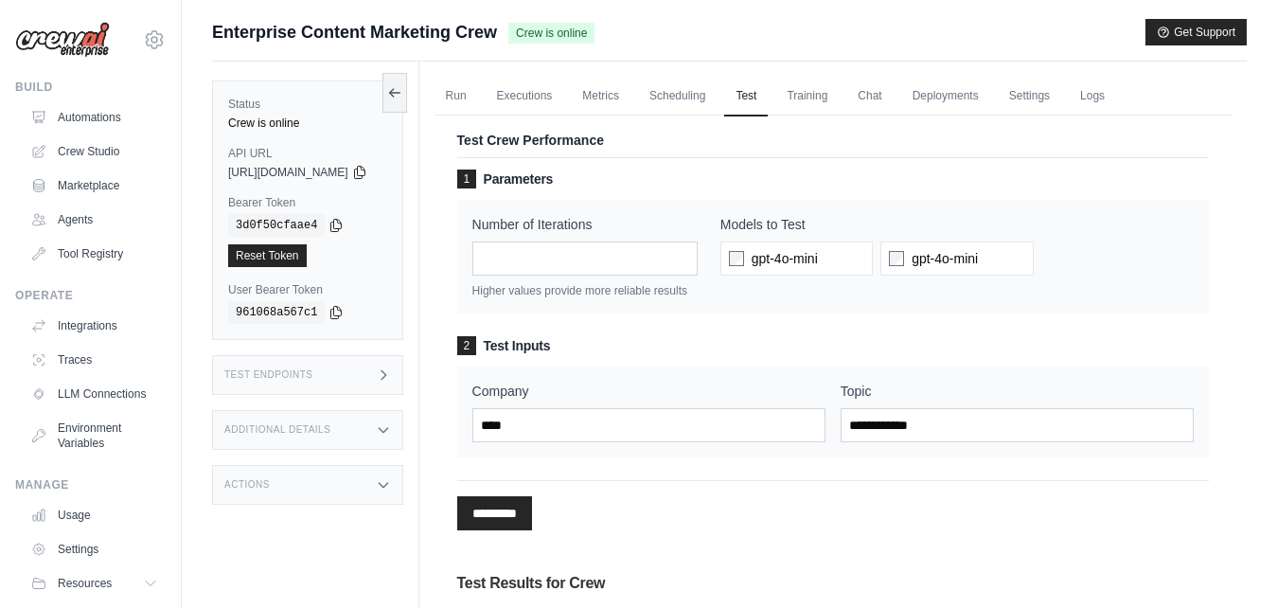
click at [1226, 292] on div "Test Crew Performance 1 Parameters Number of Iterations * Higher values provide…" at bounding box center [833, 502] width 797 height 796
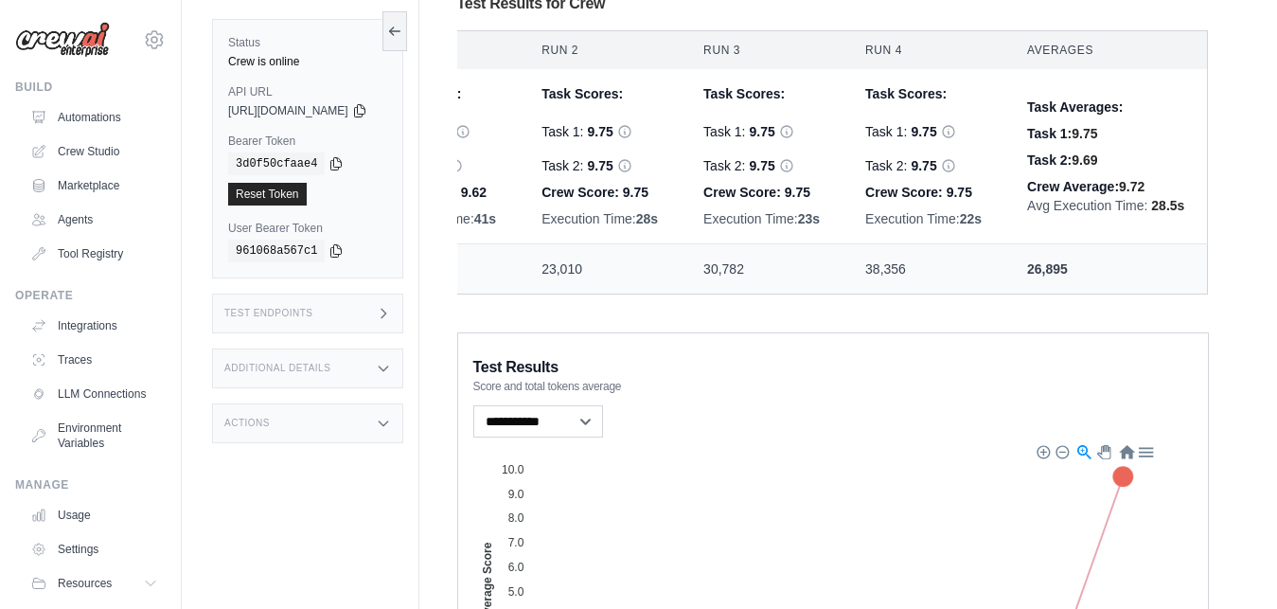
scroll to position [0, 266]
click at [1238, 294] on div "Run Executions Metrics Scheduling Test Training Chat Deployments Settings Logs …" at bounding box center [833, 161] width 828 height 1359
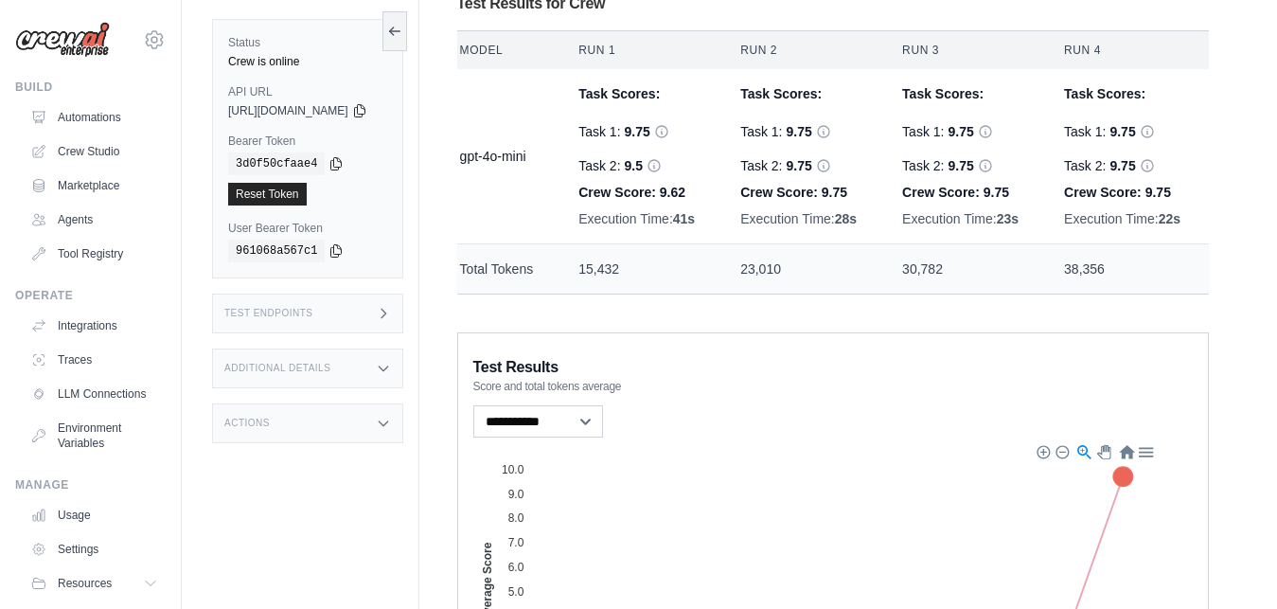
scroll to position [0, 0]
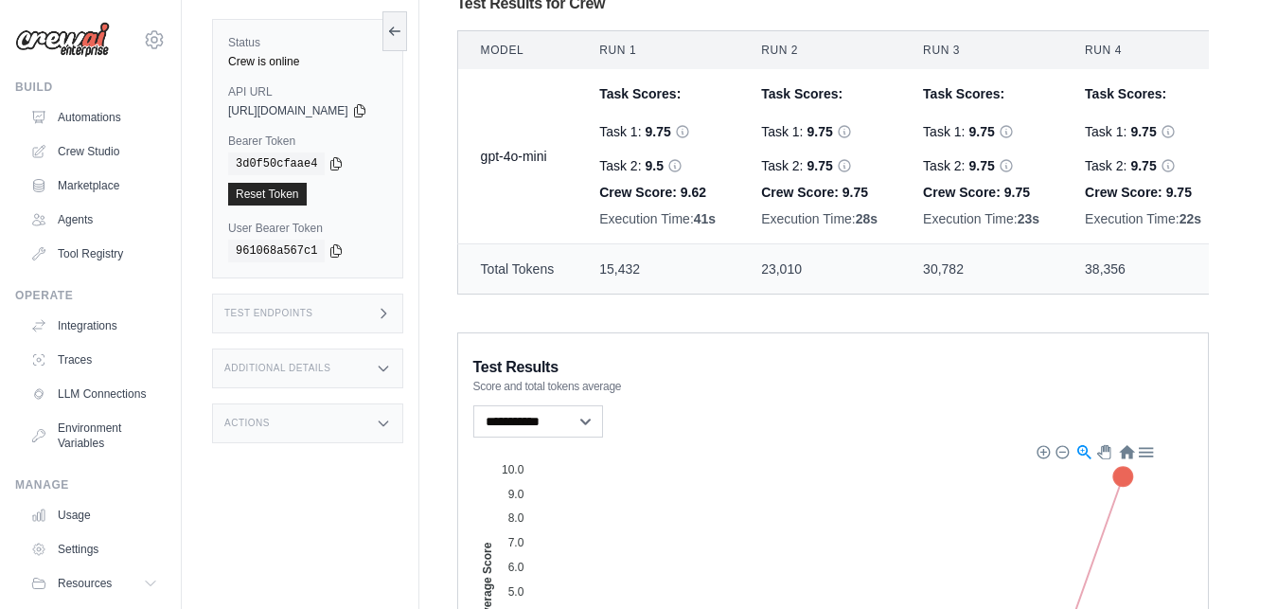
click at [1254, 350] on div "Submit a support request Describe your issue or question * Please be specific a…" at bounding box center [730, 139] width 1096 height 1401
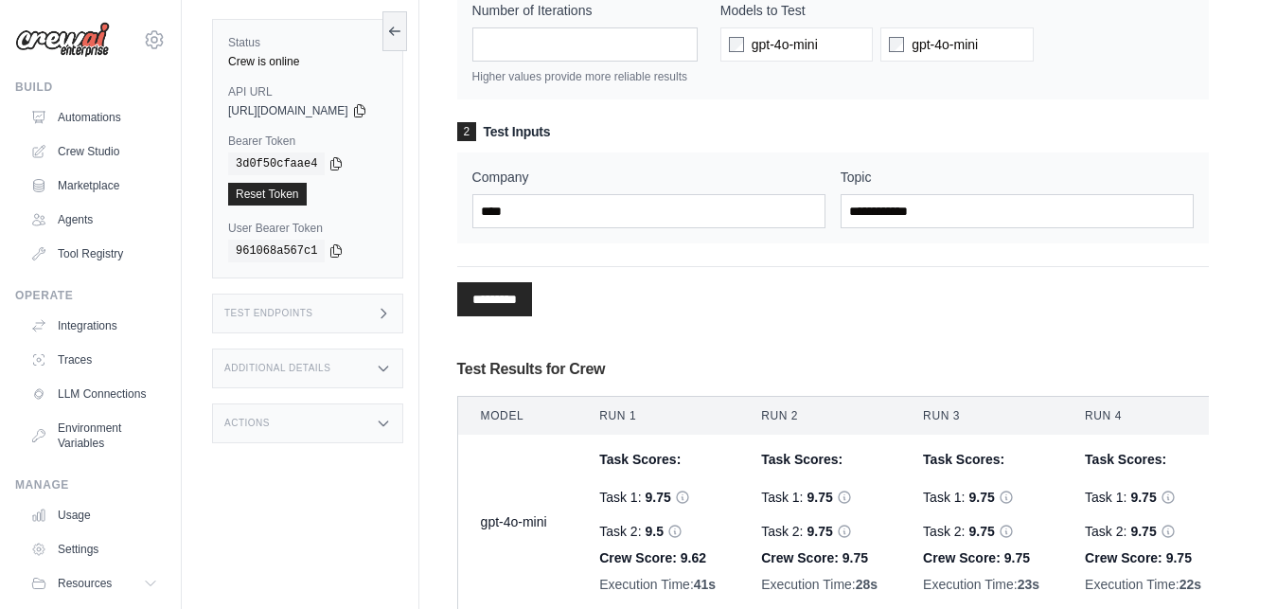
scroll to position [170, 0]
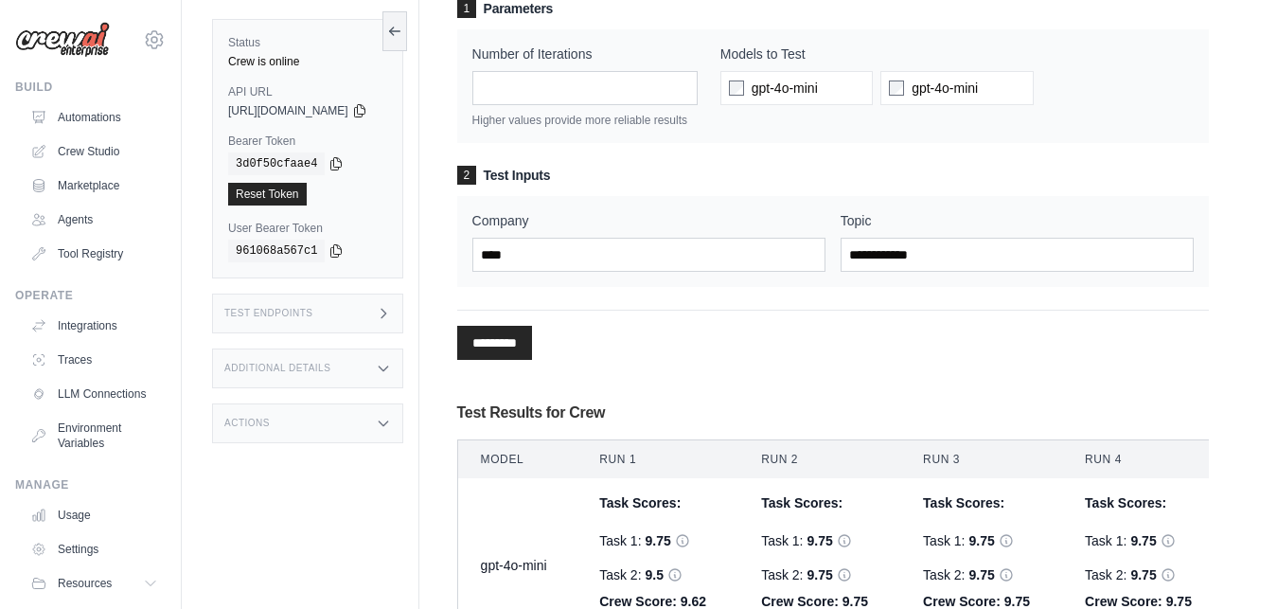
click at [698, 85] on input "*" at bounding box center [584, 88] width 225 height 34
click at [698, 93] on input "*" at bounding box center [584, 88] width 225 height 34
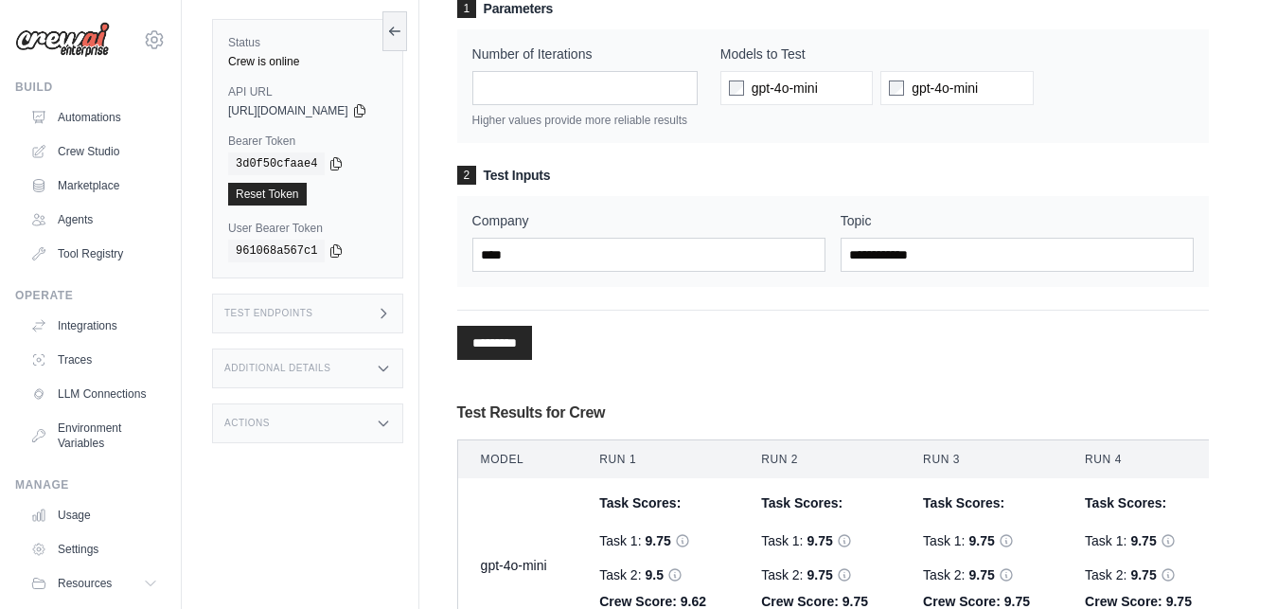
click at [698, 93] on input "*" at bounding box center [584, 88] width 225 height 34
type input "*"
click at [698, 93] on input "*" at bounding box center [584, 88] width 225 height 34
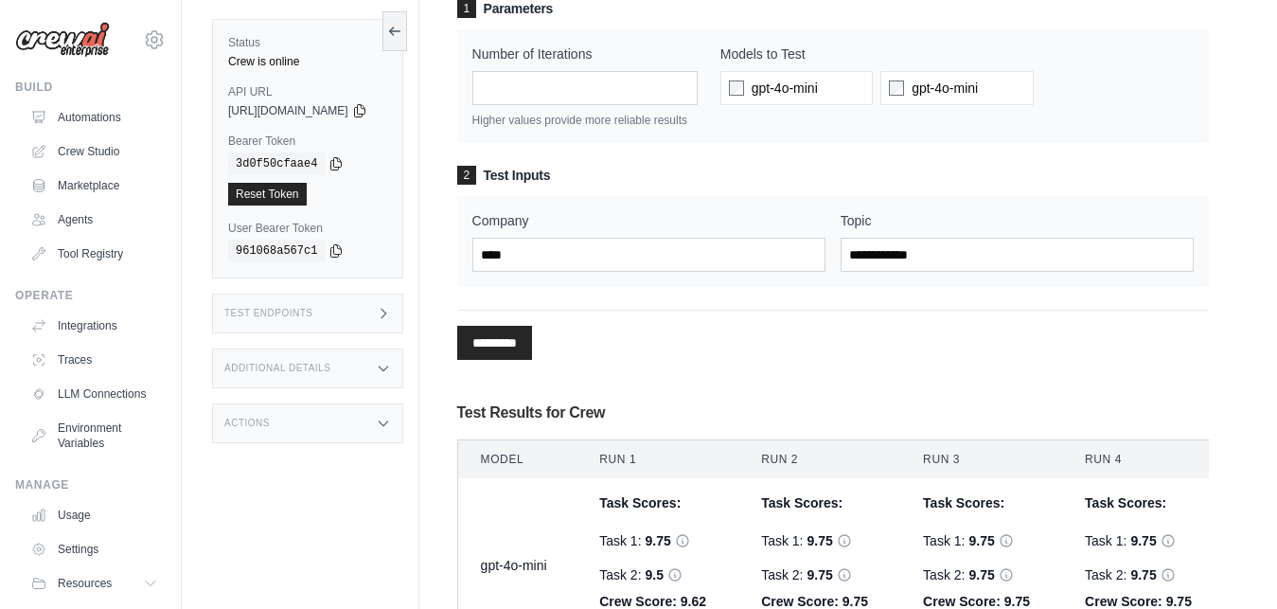
click at [698, 93] on input "*" at bounding box center [584, 88] width 225 height 34
click at [830, 113] on div "Models to Test gpt-4o-mini gpt-4o-mini" at bounding box center [957, 86] width 473 height 83
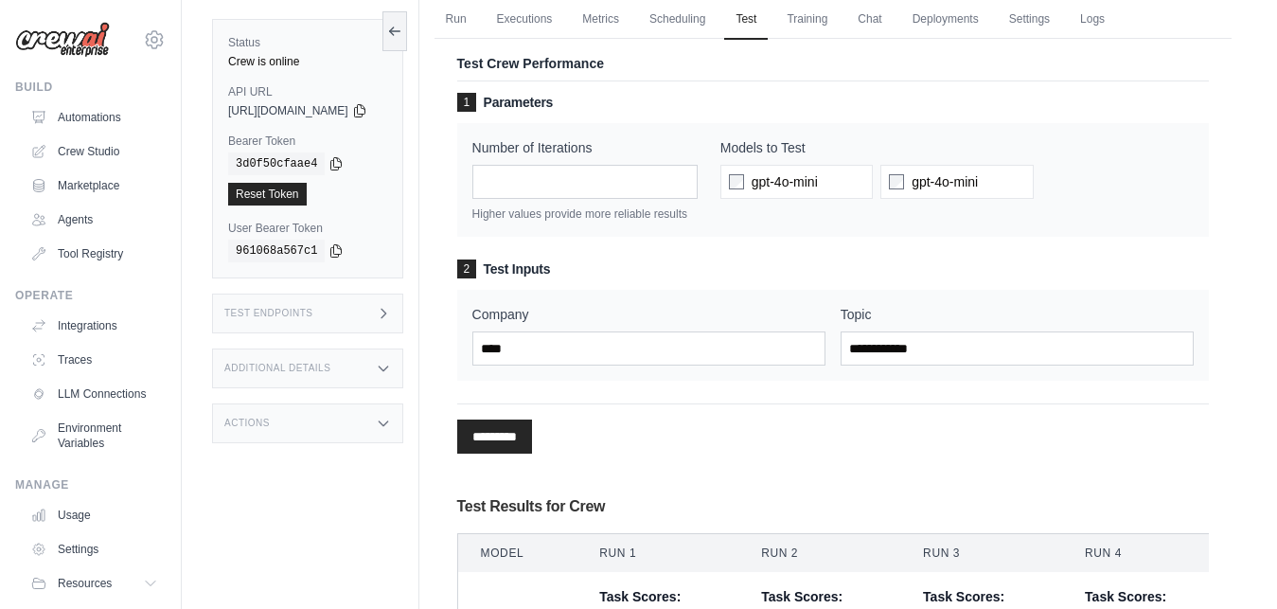
scroll to position [48, 0]
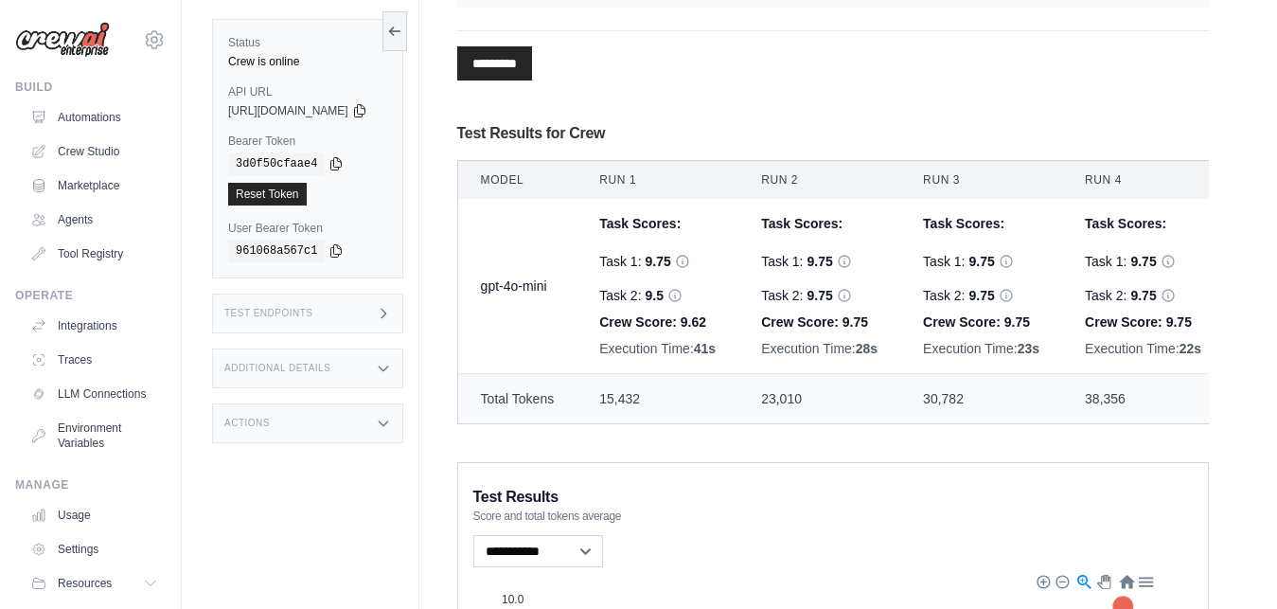
scroll to position [460, 0]
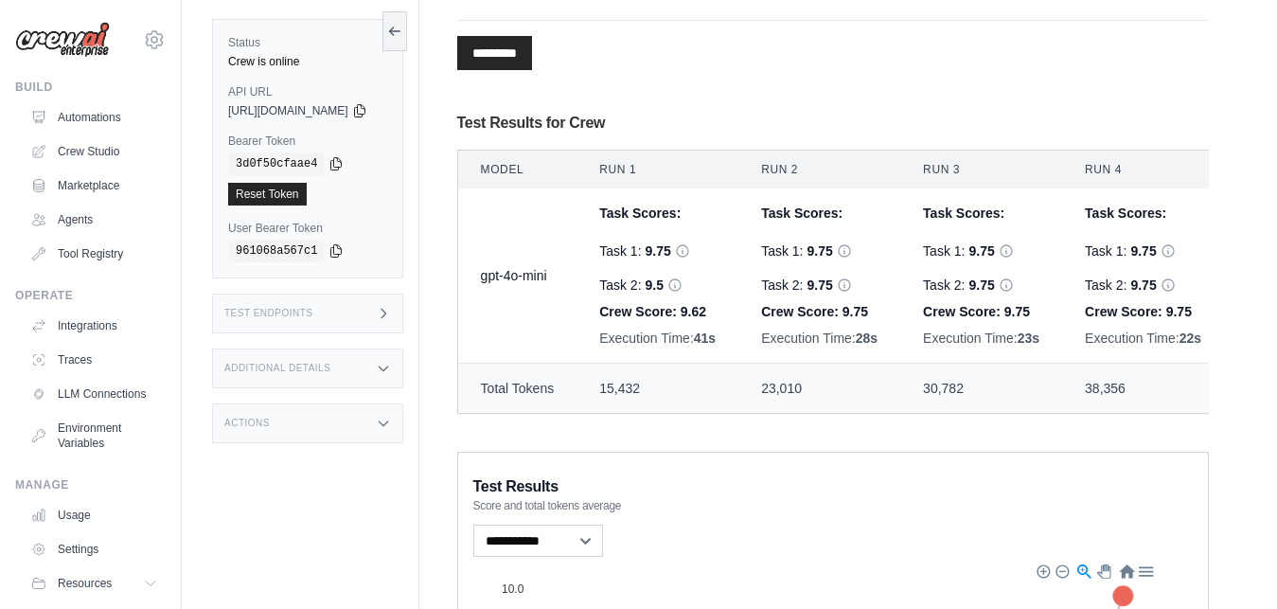
click at [887, 62] on div "********* Processing..." at bounding box center [833, 45] width 752 height 50
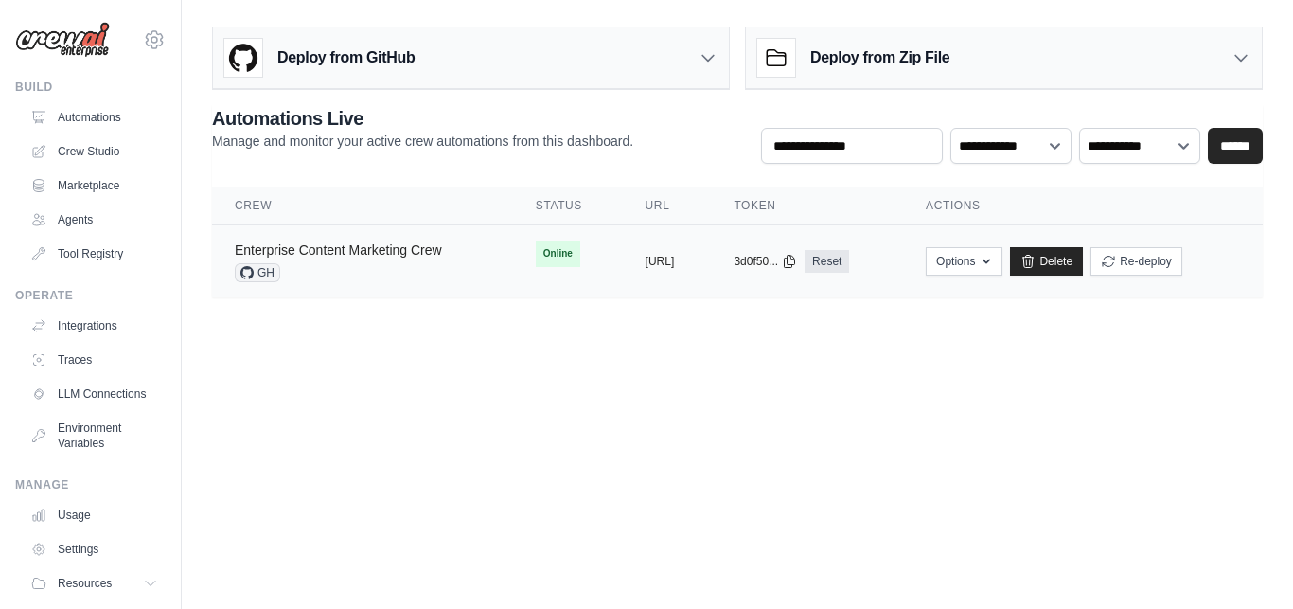
click at [362, 251] on link "Enterprise Content Marketing Crew" at bounding box center [338, 249] width 207 height 15
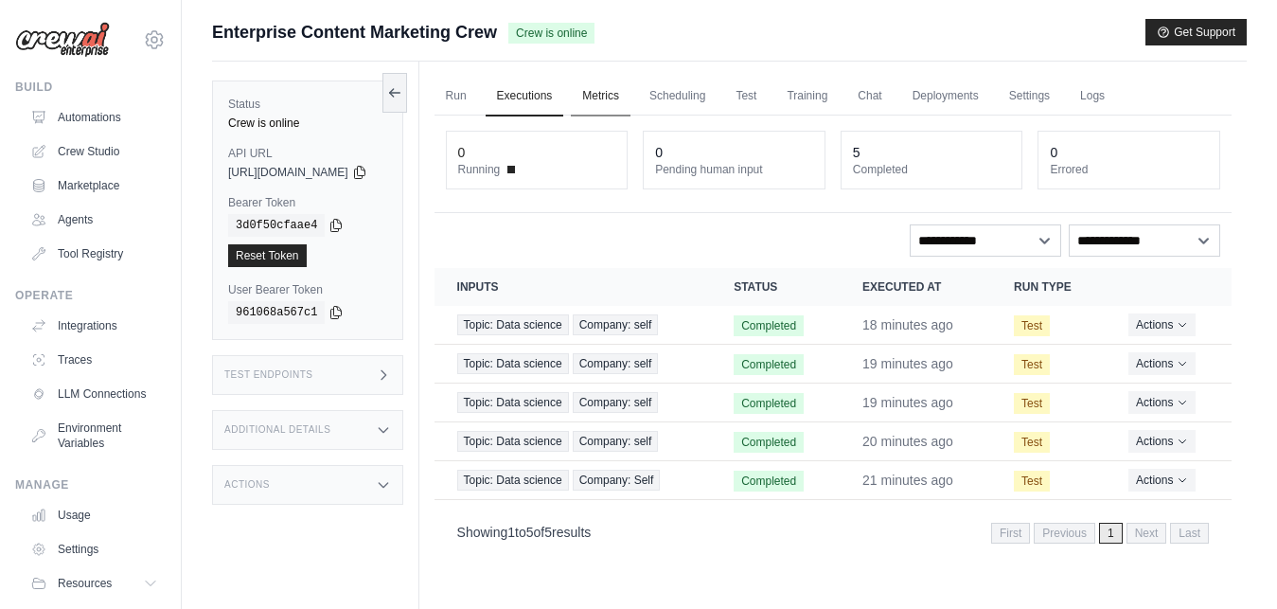
click at [624, 94] on link "Metrics" at bounding box center [601, 97] width 60 height 40
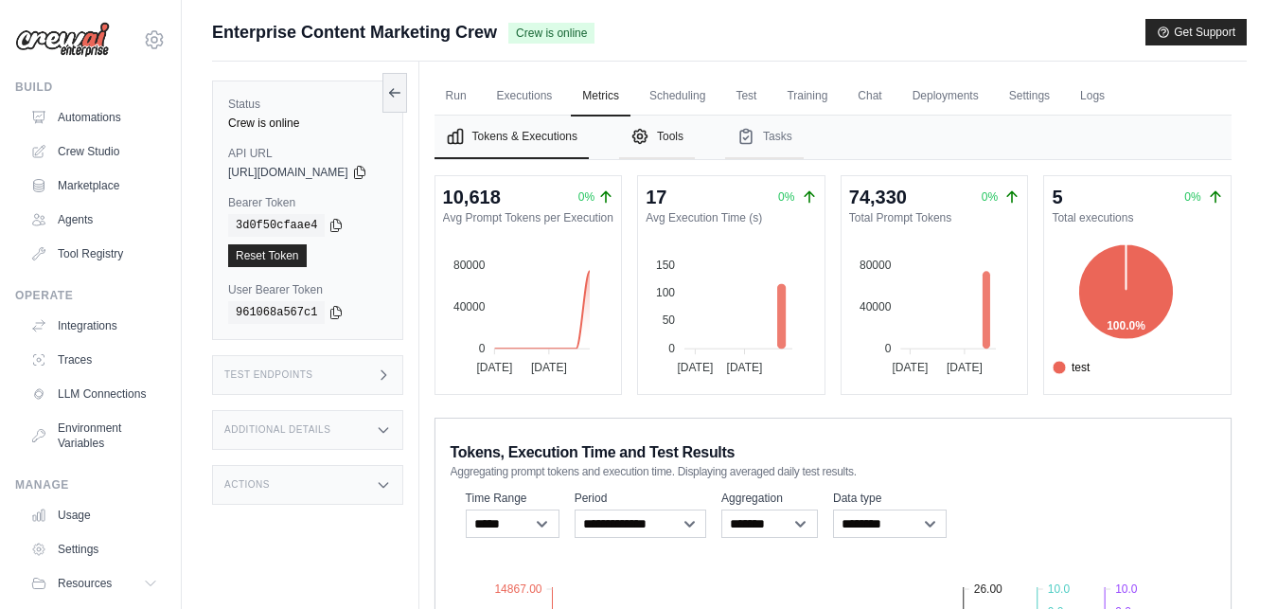
click at [695, 142] on button "Tools" at bounding box center [657, 138] width 76 height 44
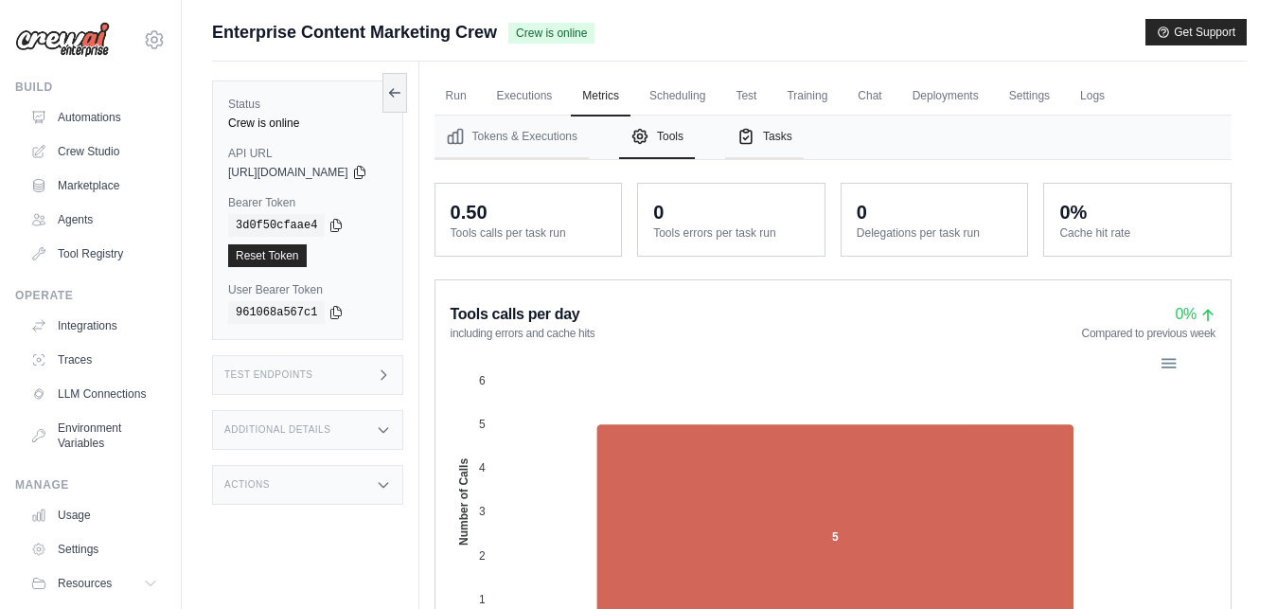
click at [804, 141] on button "Tasks" at bounding box center [764, 138] width 79 height 44
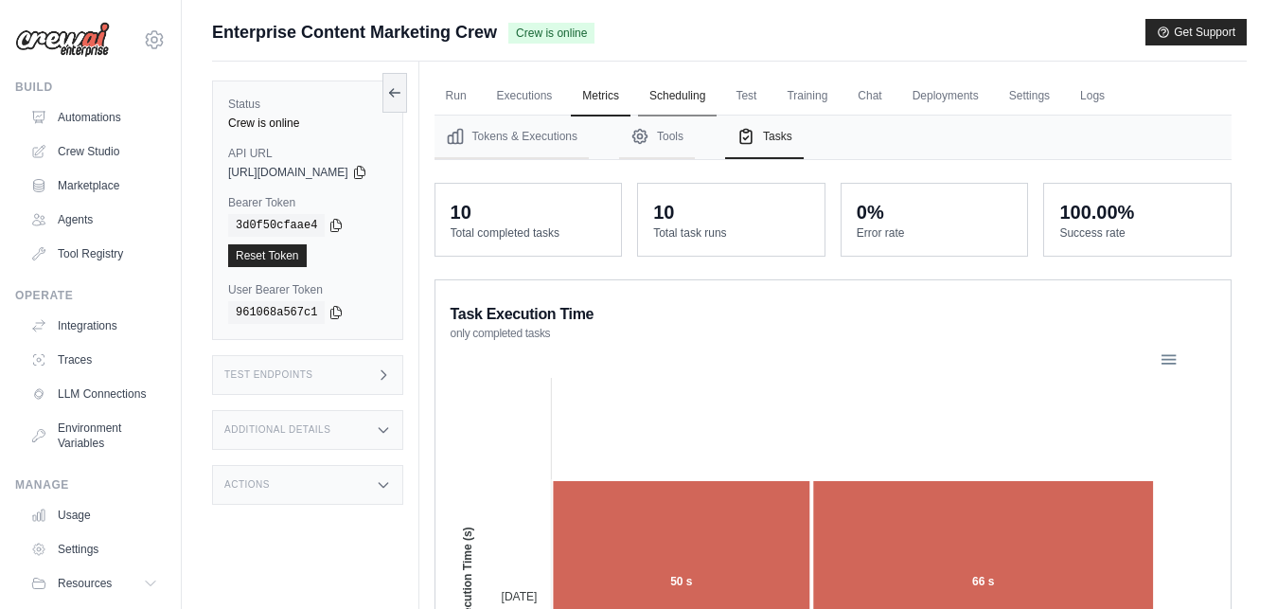
click at [710, 92] on link "Scheduling" at bounding box center [677, 97] width 79 height 40
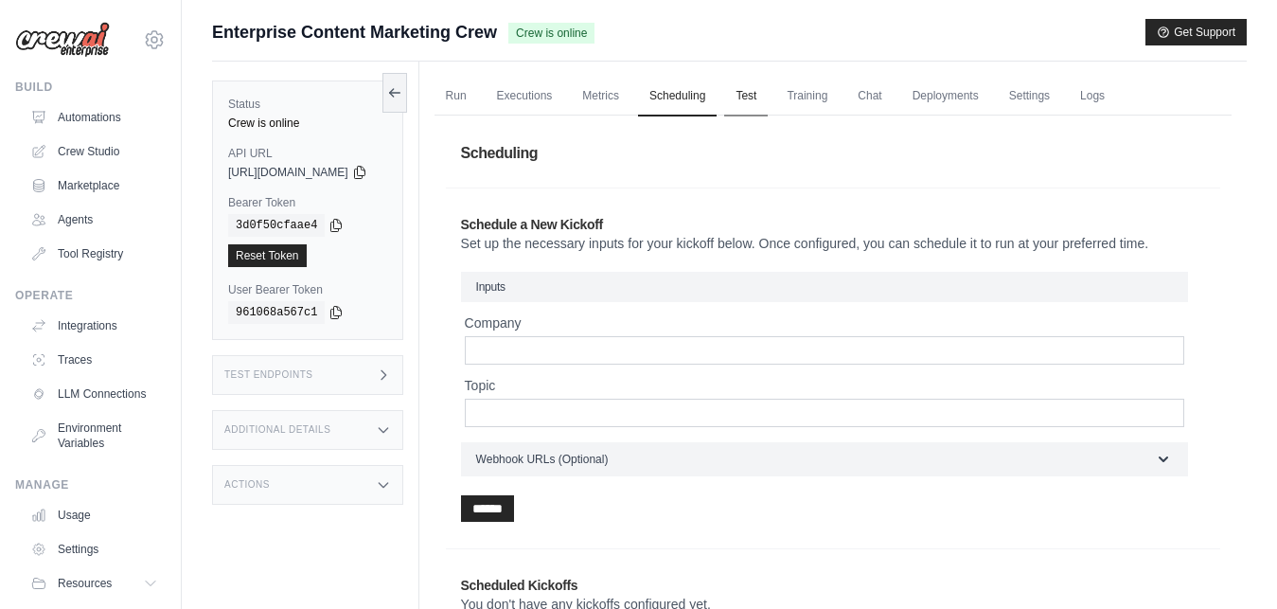
click at [768, 92] on link "Test" at bounding box center [746, 97] width 44 height 40
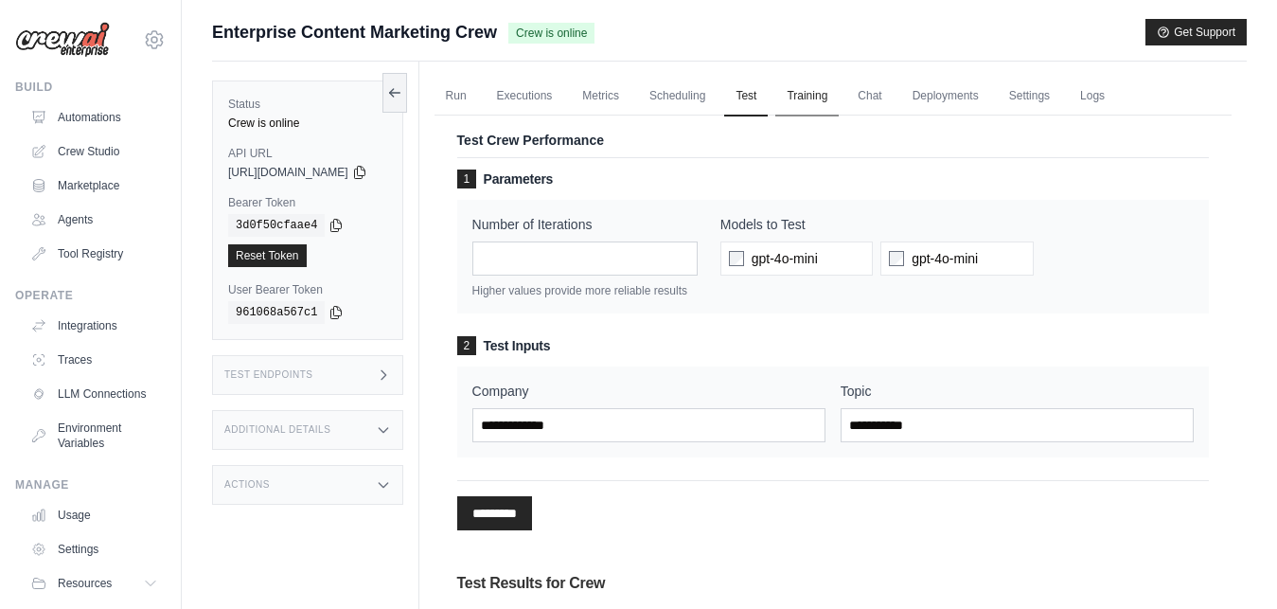
click at [838, 98] on link "Training" at bounding box center [807, 97] width 63 height 40
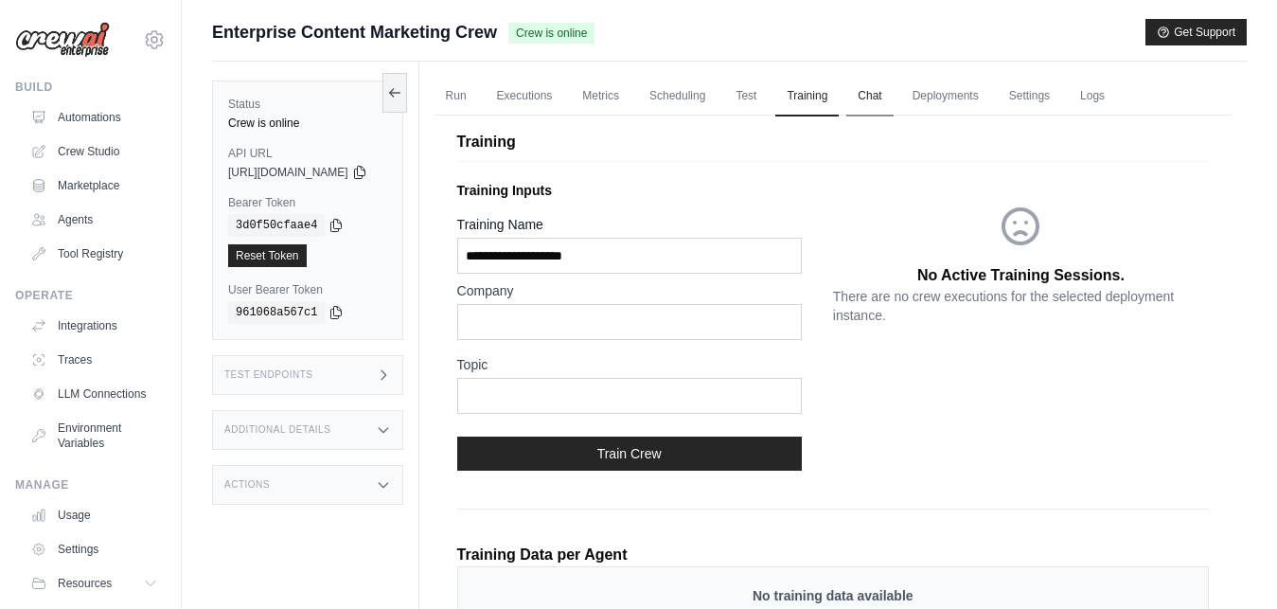
click at [893, 103] on link "Chat" at bounding box center [870, 97] width 46 height 40
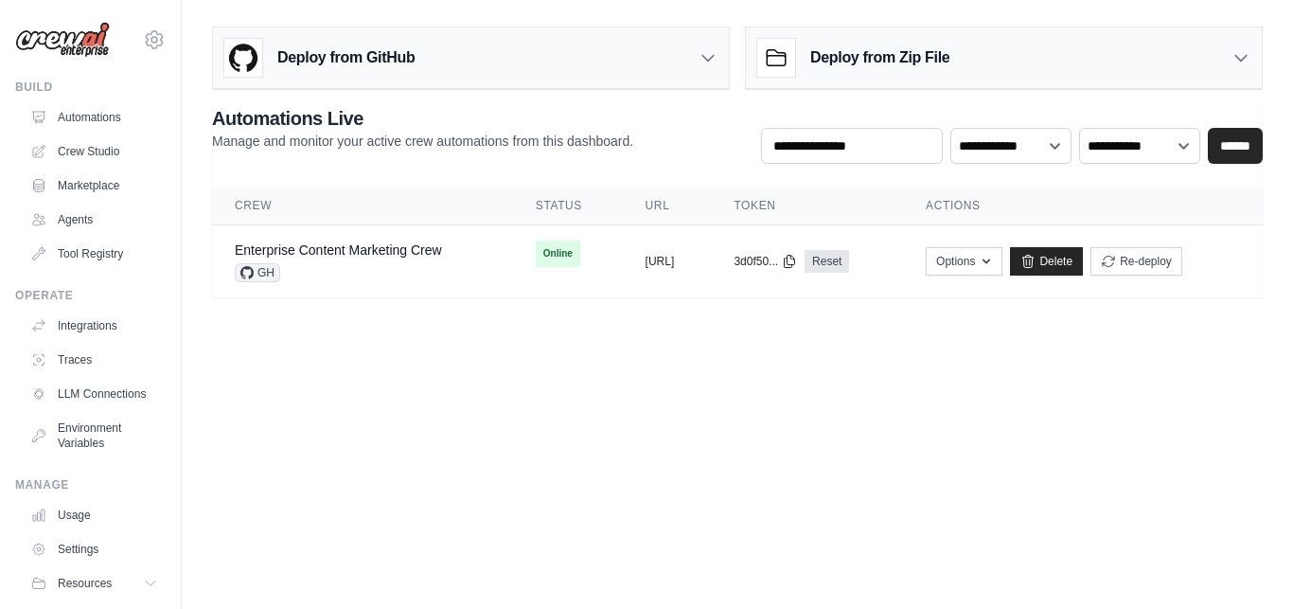
click at [888, 61] on h3 "Deploy from Zip File" at bounding box center [880, 57] width 139 height 23
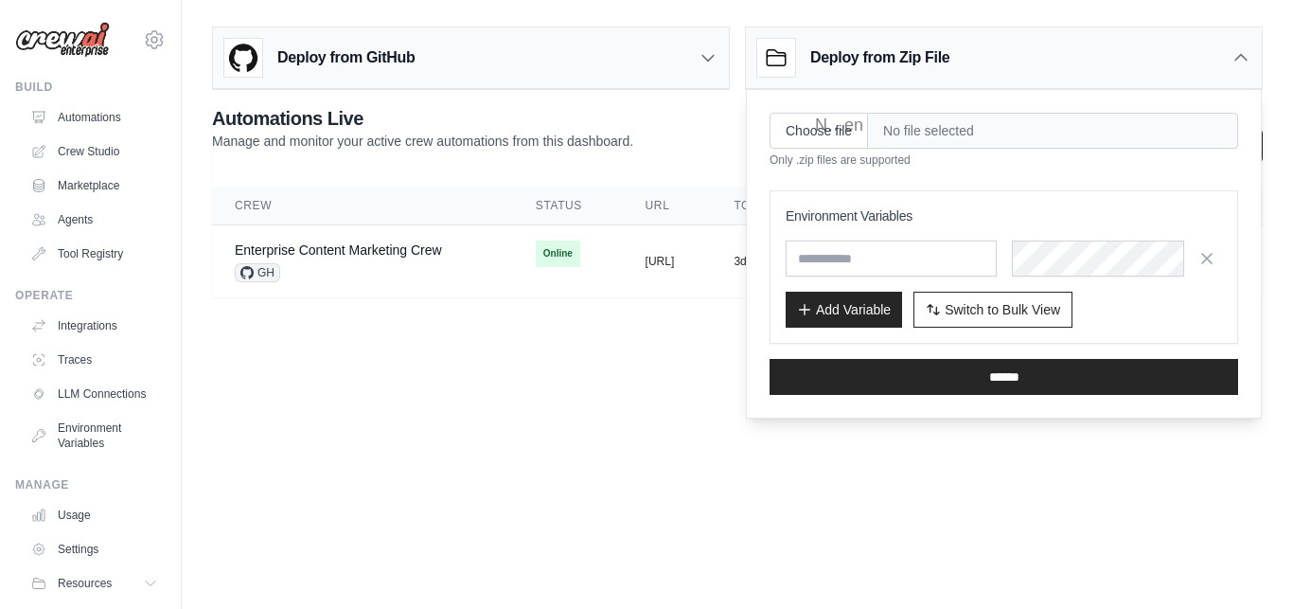
click at [928, 130] on span "No file selected" at bounding box center [1053, 131] width 370 height 36
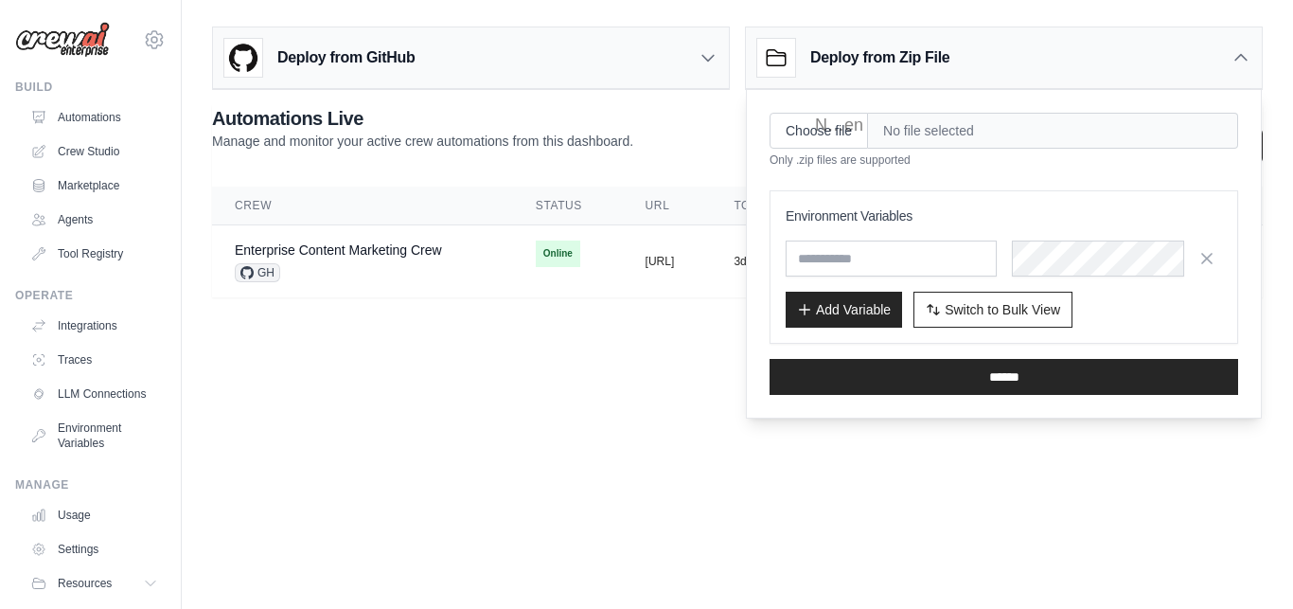
click at [928, 130] on span "No file selected" at bounding box center [1053, 131] width 370 height 36
click at [819, 128] on input "Choose file" at bounding box center [819, 131] width 98 height 36
click at [704, 371] on body "[EMAIL_ADDRESS][DOMAIN_NAME] Settings Build Automations Crew Studio" at bounding box center [646, 304] width 1293 height 609
